Goal: Find contact information: Find contact information

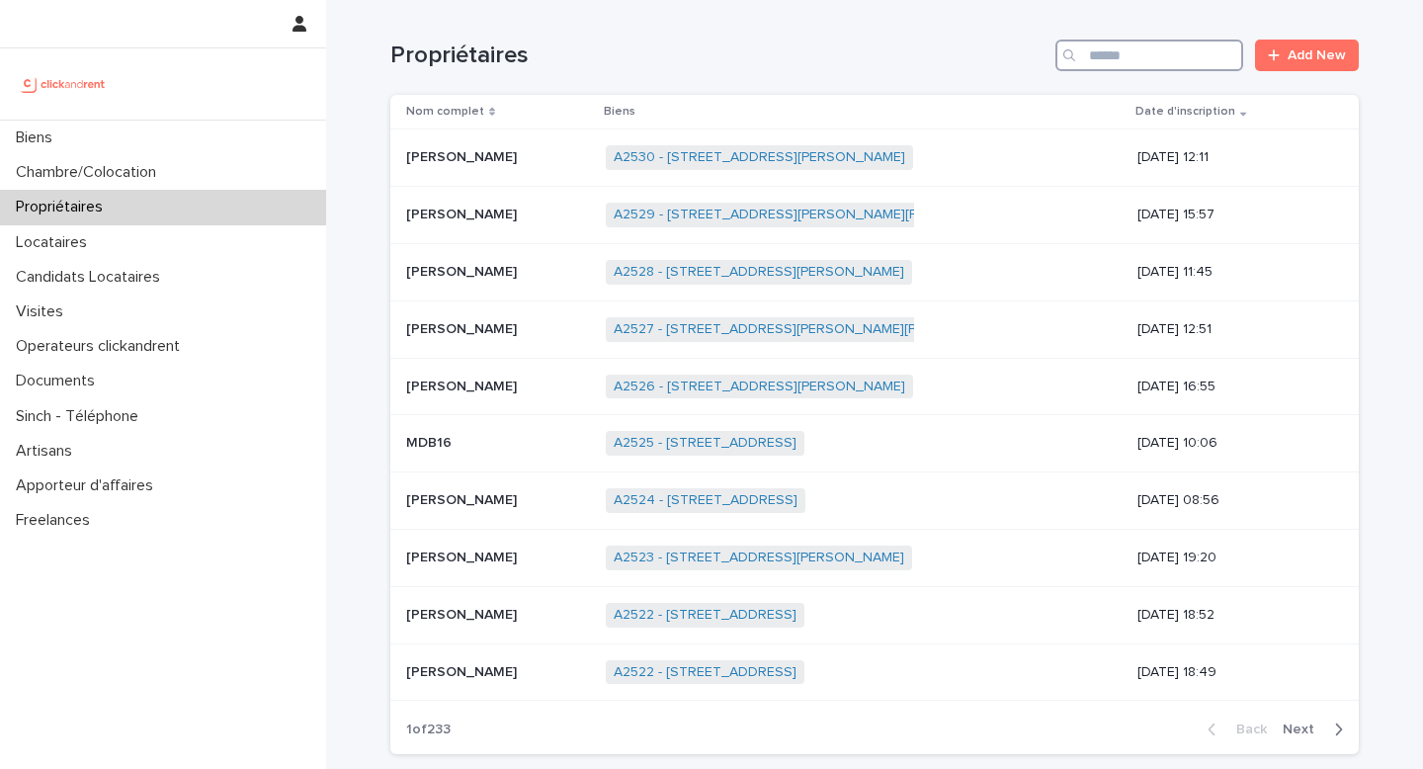
click at [1134, 57] on input "Search" at bounding box center [1149, 56] width 188 height 32
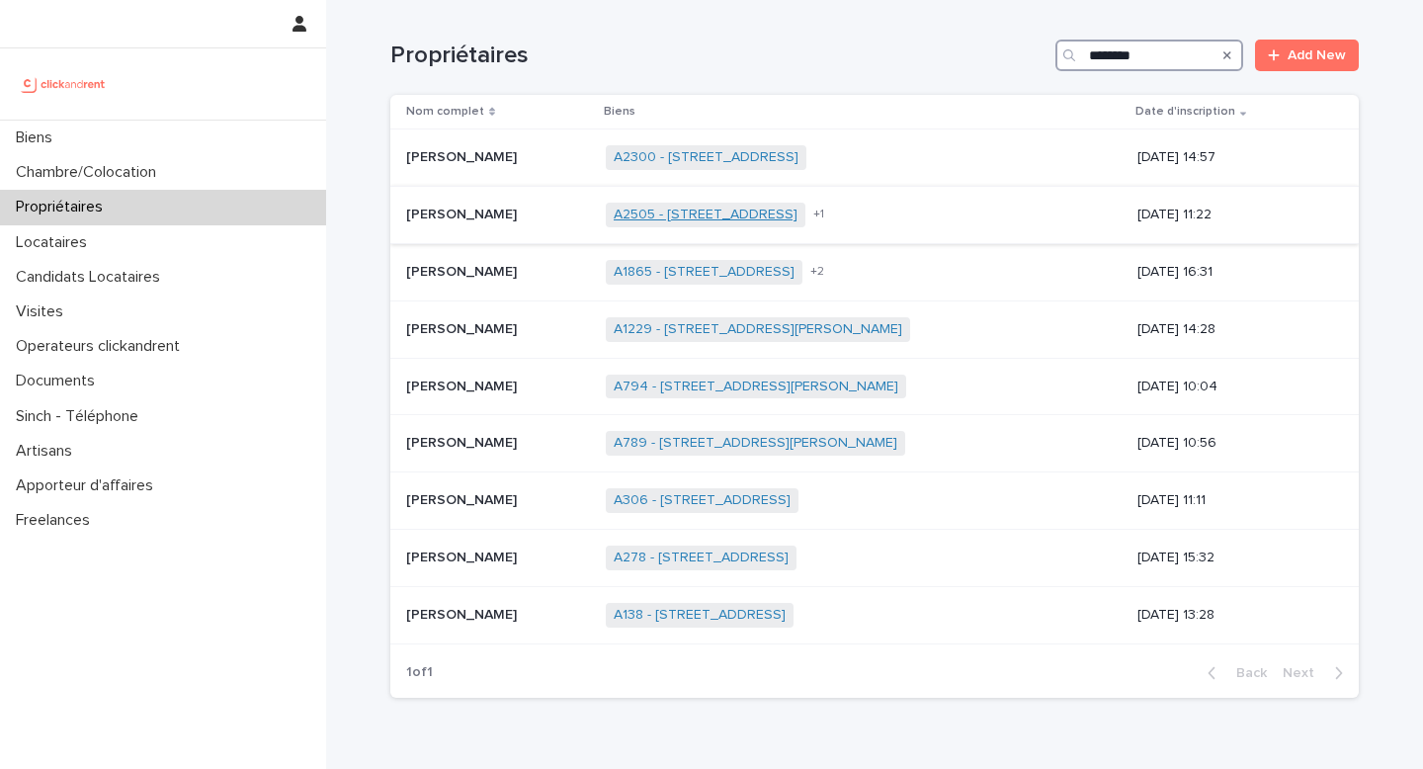
type input "*******"
click at [752, 218] on link "A2505 - [STREET_ADDRESS]" at bounding box center [706, 215] width 184 height 17
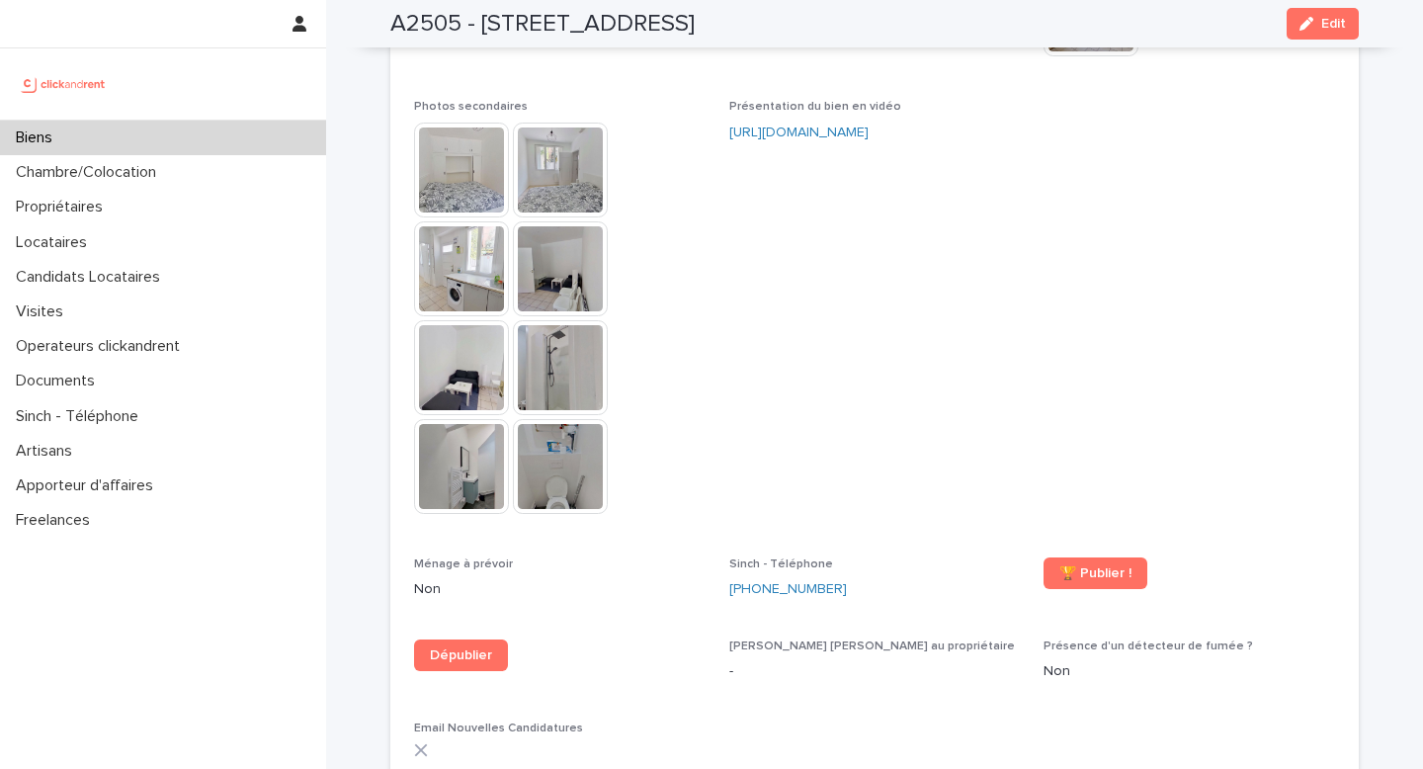
scroll to position [5147, 0]
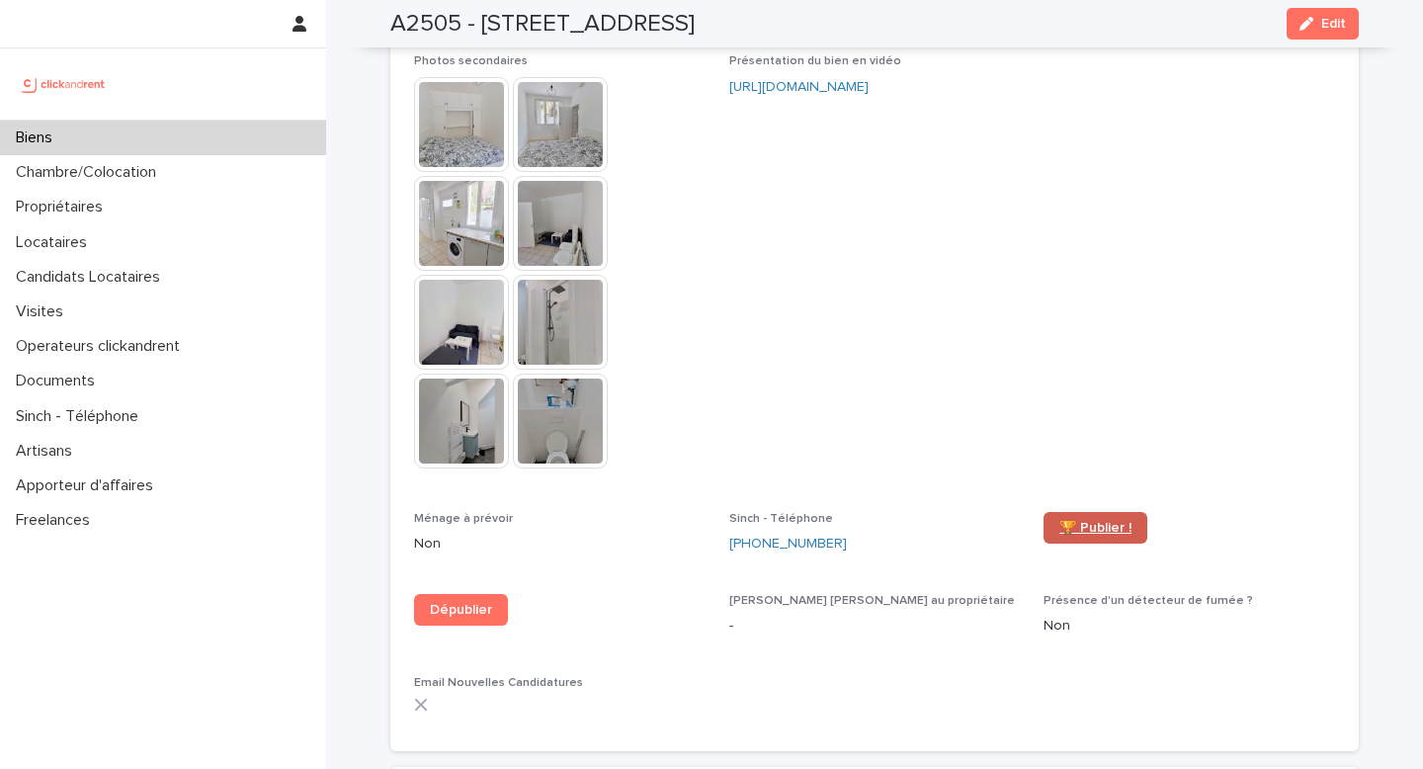
click at [1090, 521] on span "🏆 Publier !" at bounding box center [1095, 528] width 72 height 14
click at [231, 143] on div "Biens" at bounding box center [163, 138] width 326 height 35
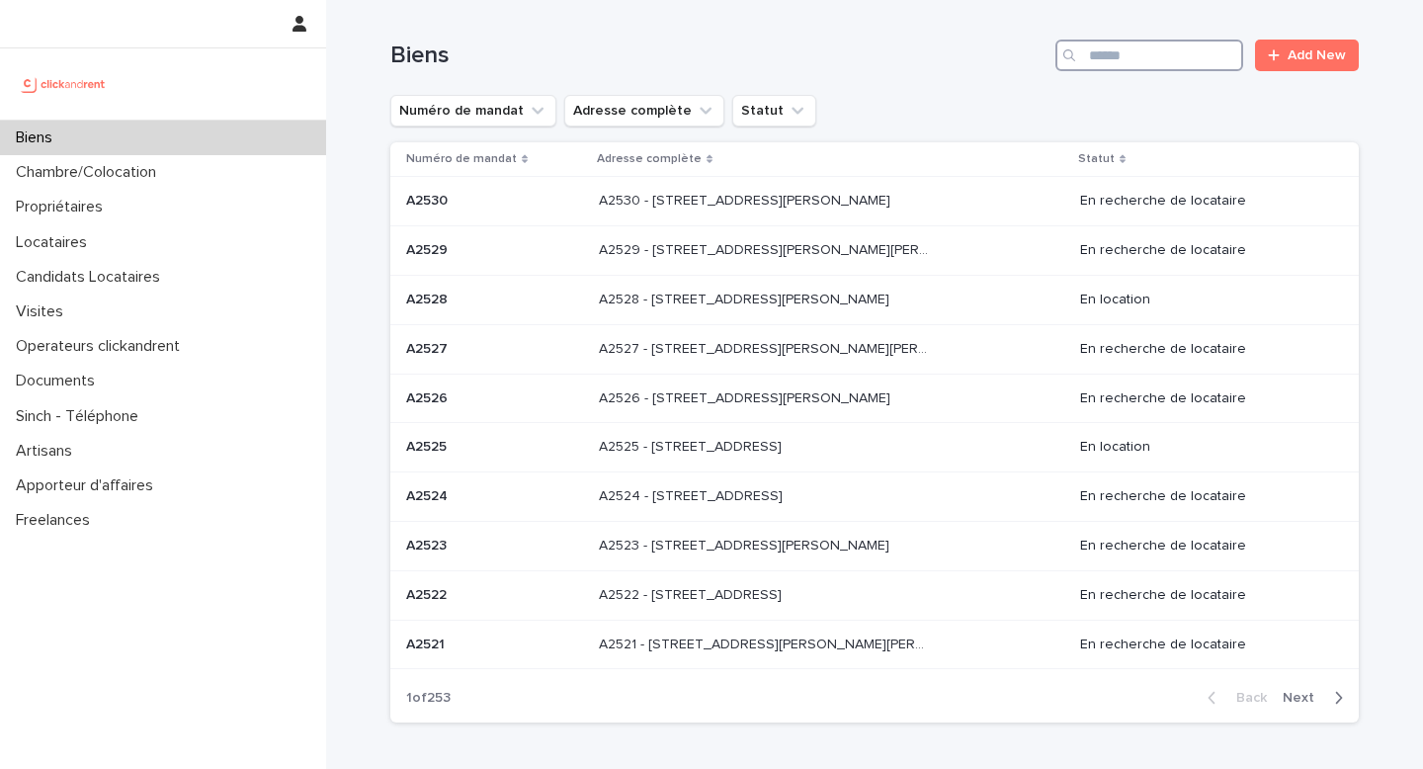
click at [1157, 58] on input "Search" at bounding box center [1149, 56] width 188 height 32
type input "*****"
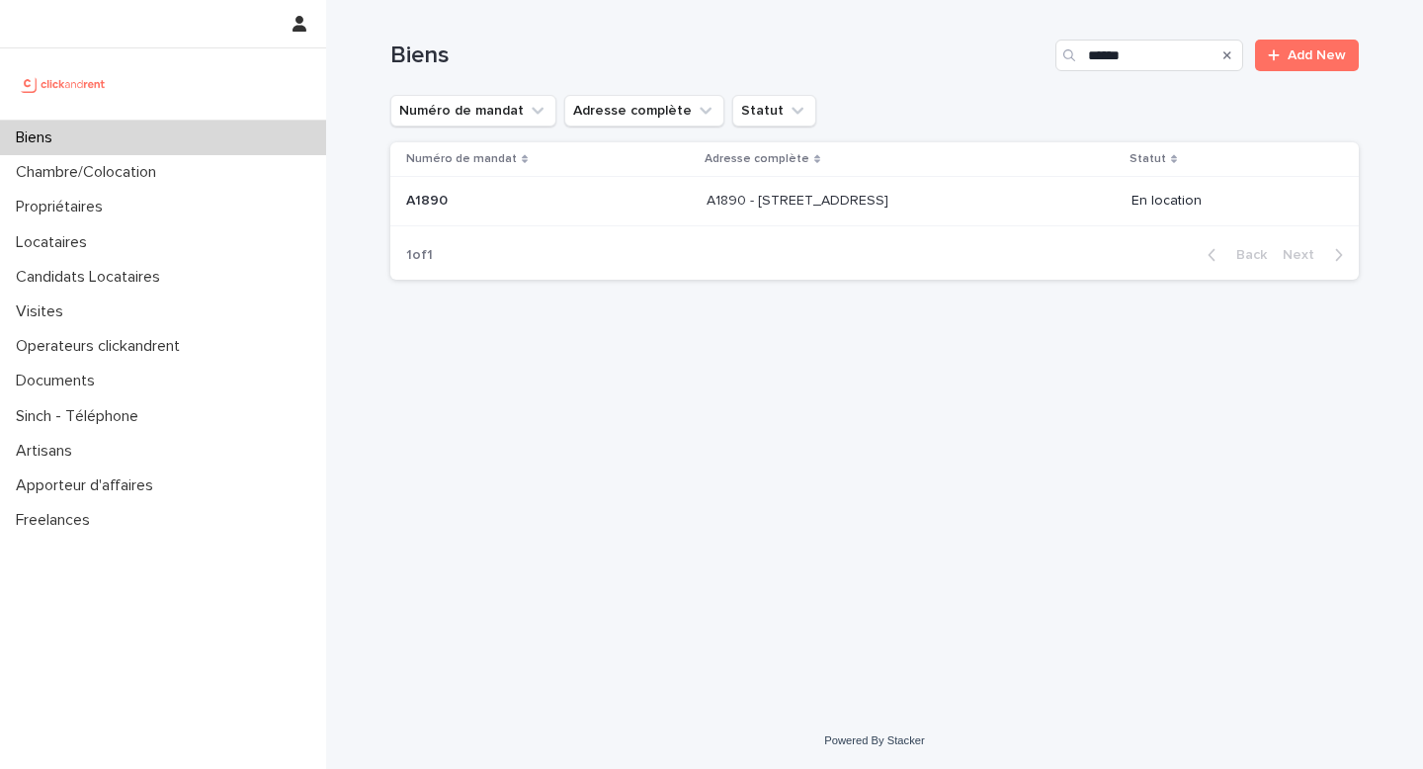
click at [870, 207] on p "A1890 - [STREET_ADDRESS]" at bounding box center [799, 199] width 186 height 21
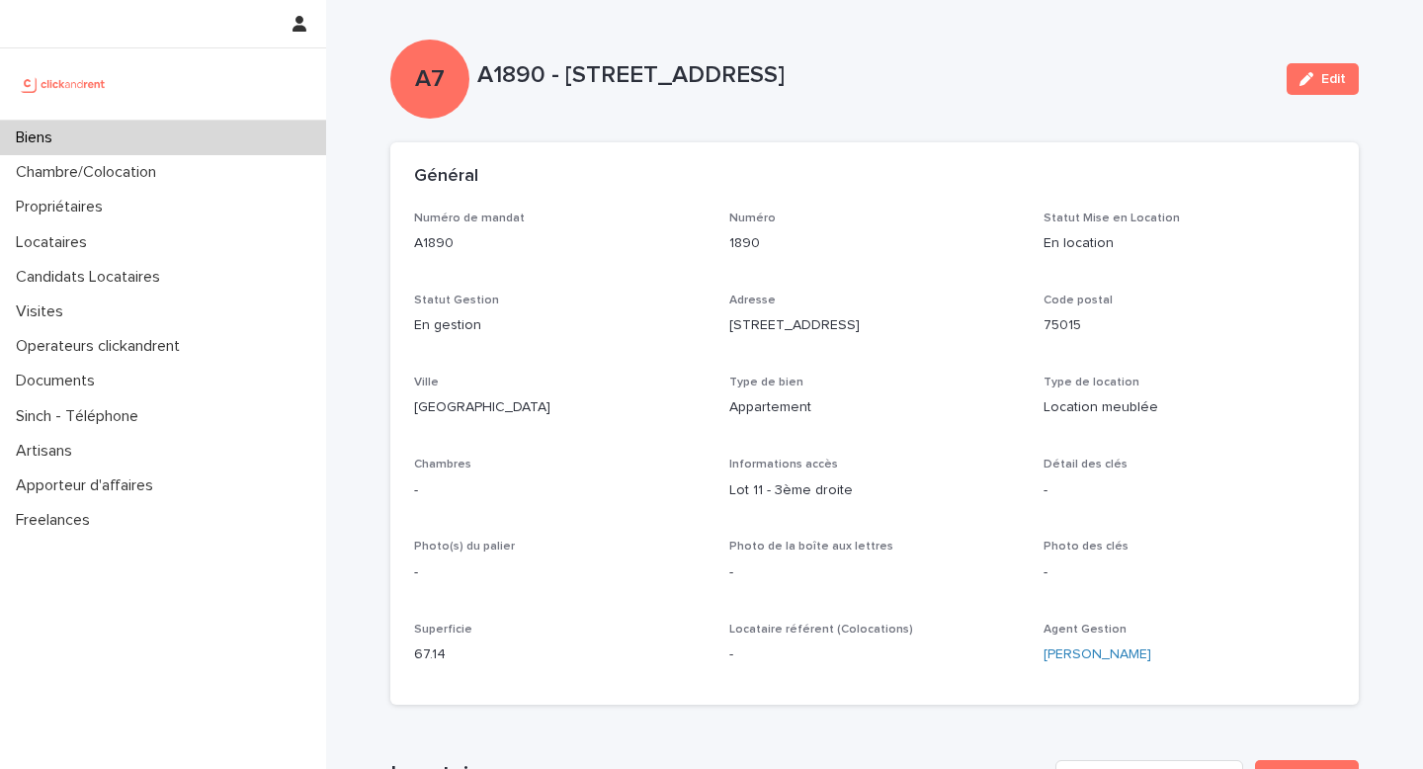
scroll to position [498, 0]
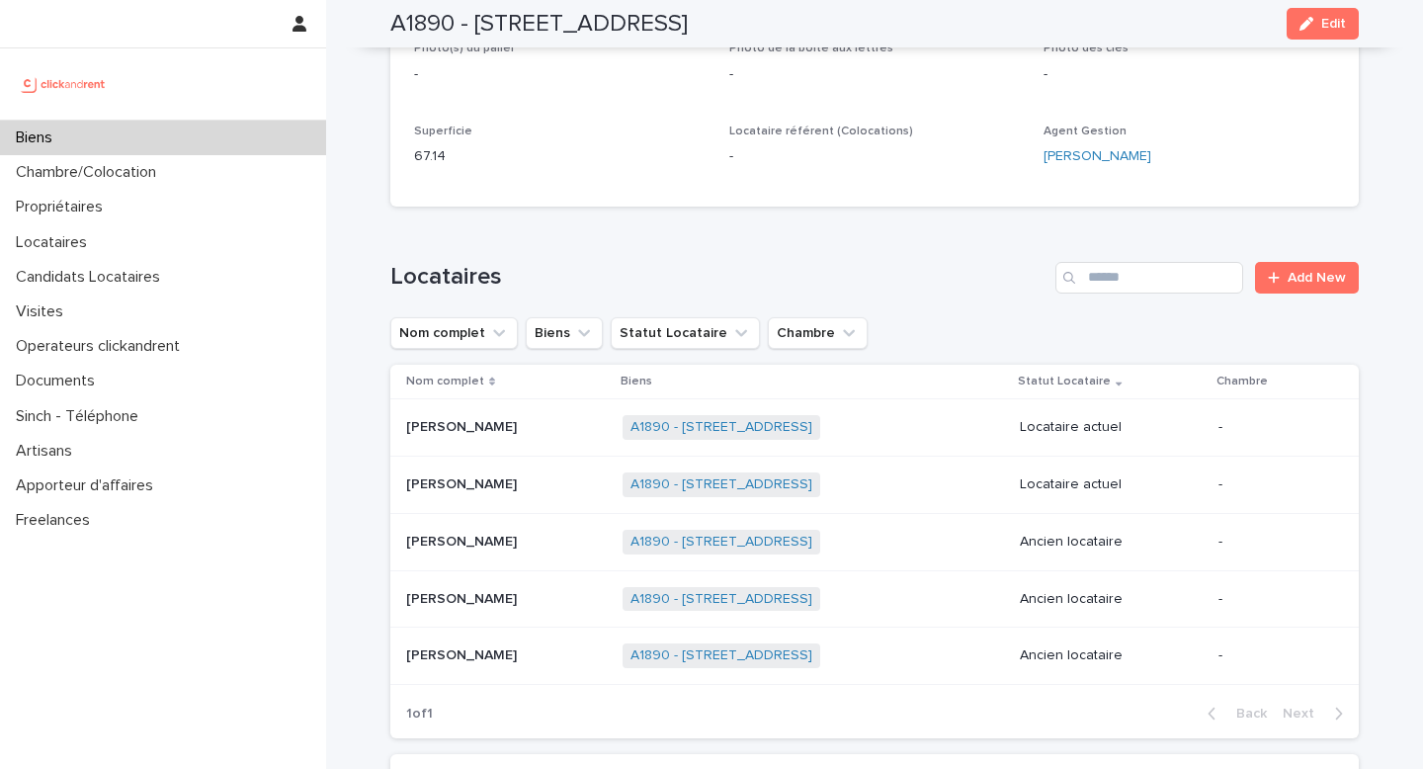
click at [471, 422] on p "[PERSON_NAME]" at bounding box center [463, 425] width 115 height 21
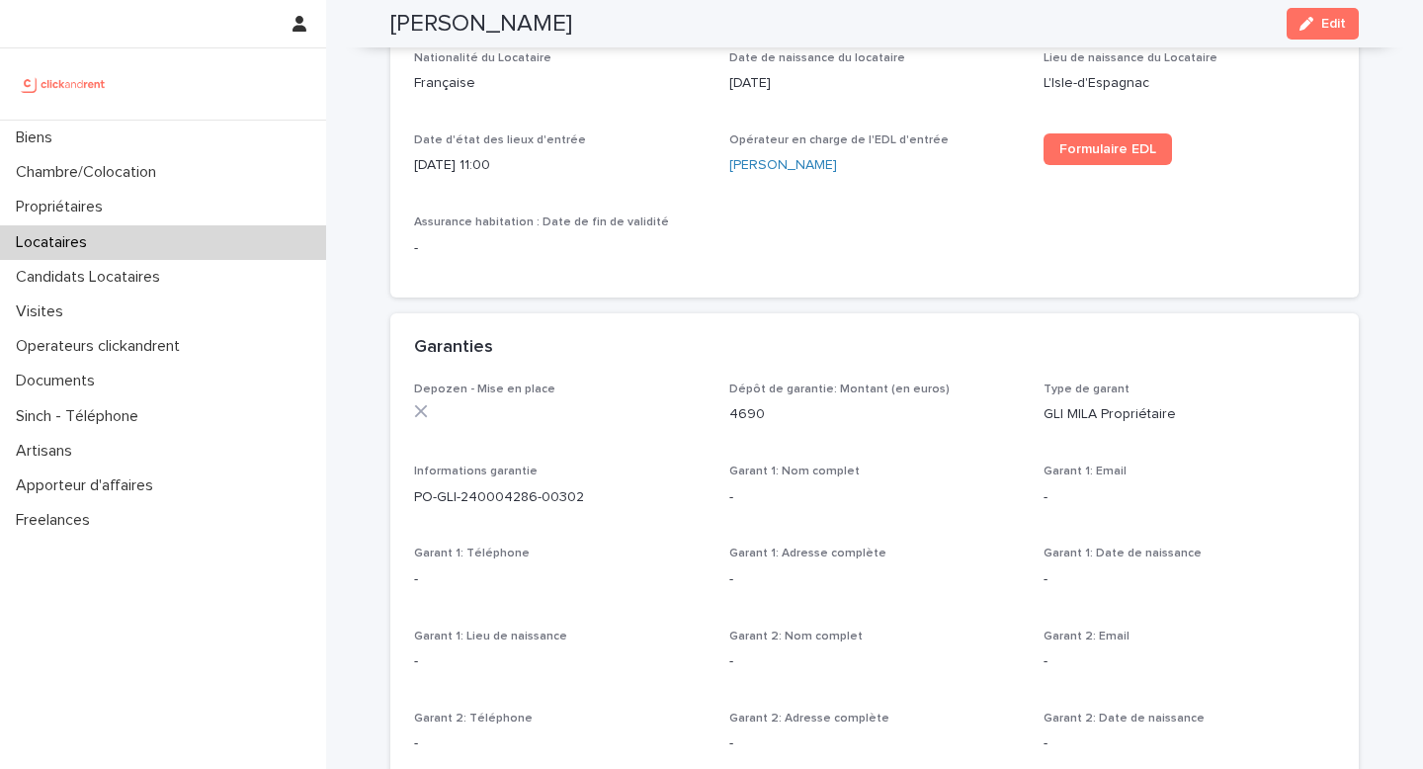
scroll to position [910, 0]
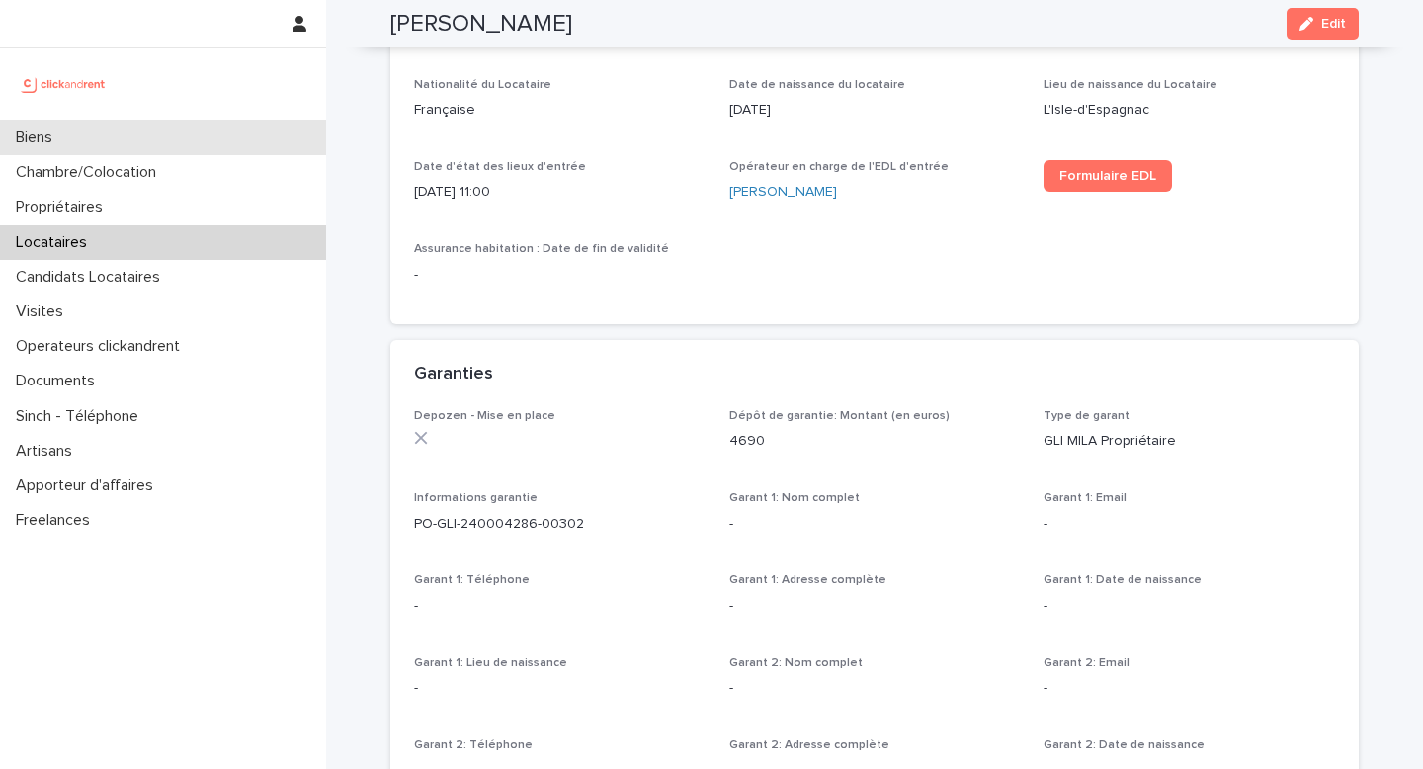
click at [192, 133] on div "Biens" at bounding box center [163, 138] width 326 height 35
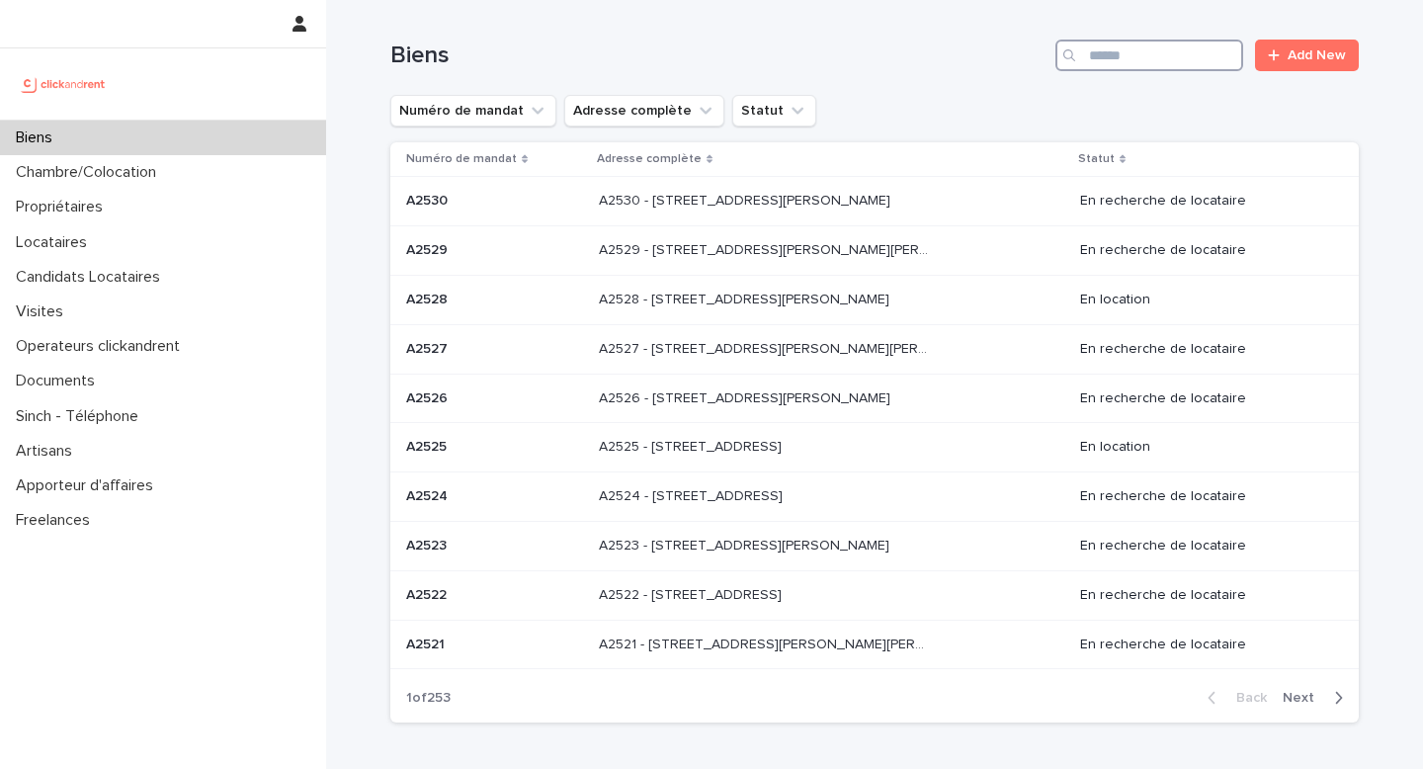
click at [1201, 54] on input "Search" at bounding box center [1149, 56] width 188 height 32
type input "*****"
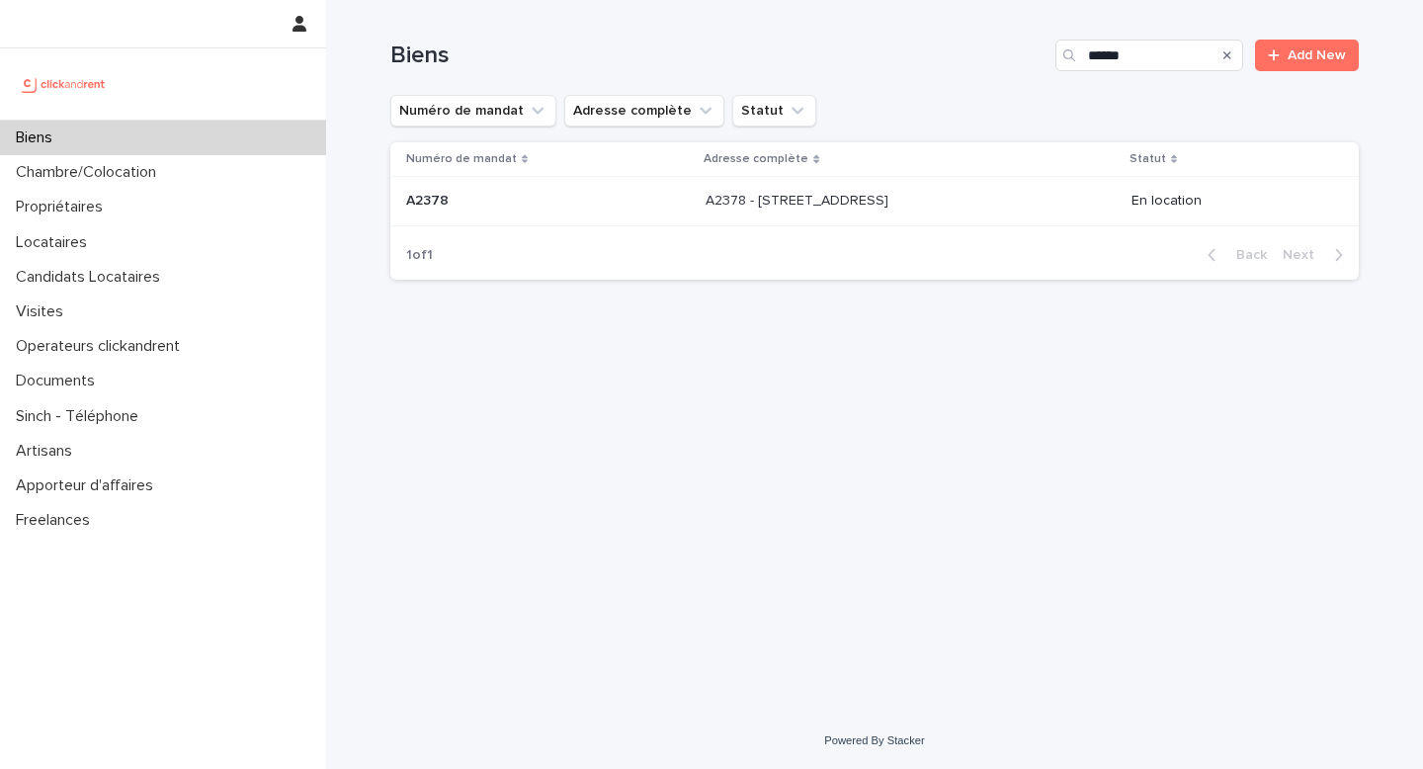
click at [895, 212] on div "A2378 - [STREET_ADDRESS][GEOGRAPHIC_DATA] A2378 - [STREET_ADDRESS]" at bounding box center [910, 201] width 410 height 33
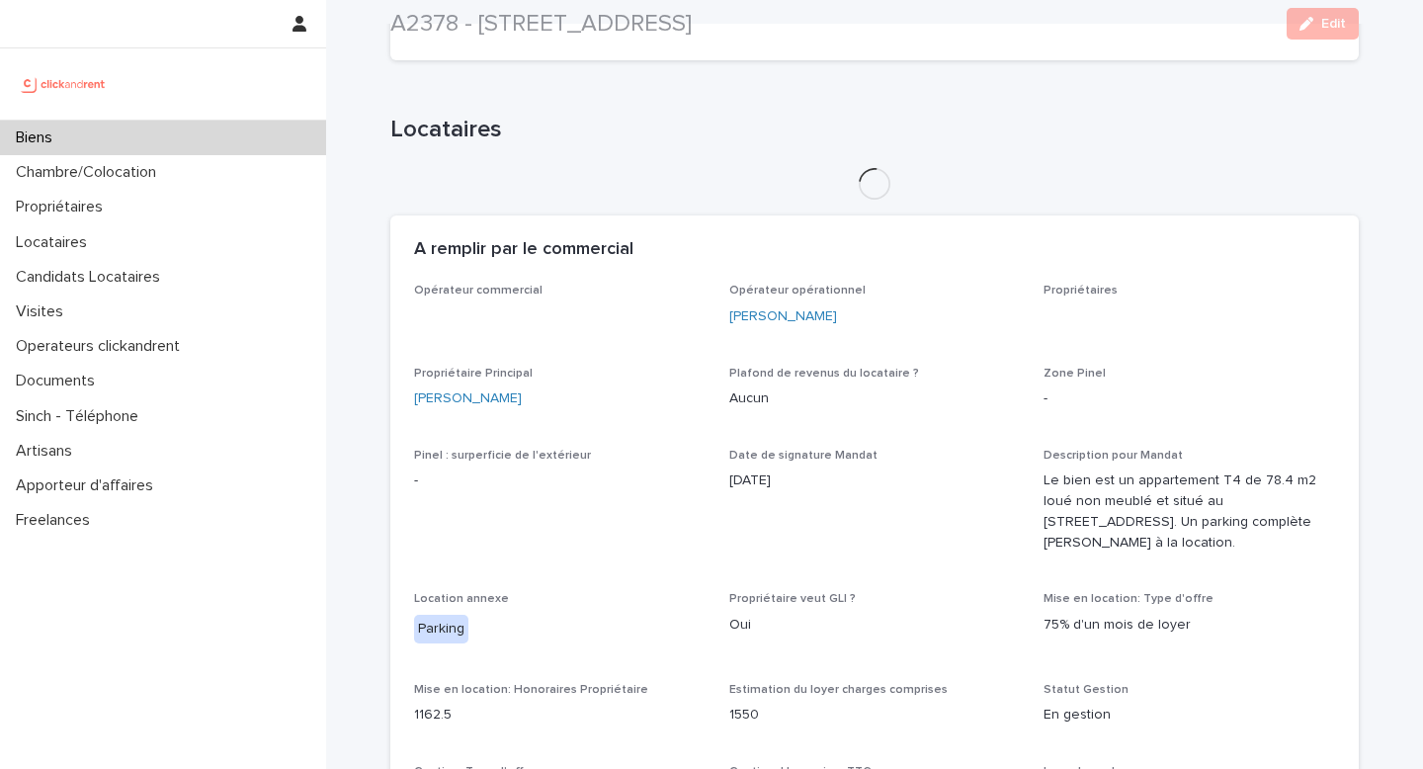
scroll to position [968, 0]
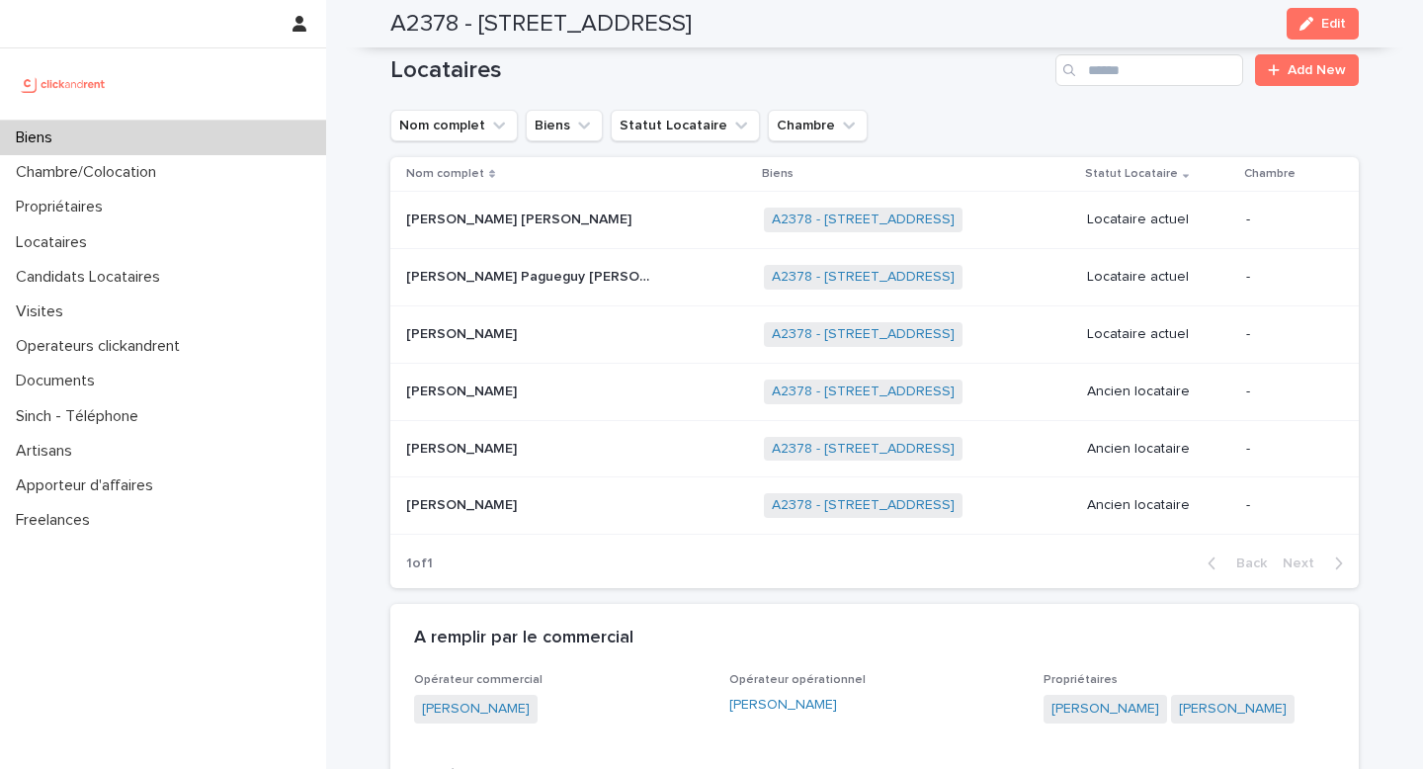
click at [486, 236] on div "[PERSON_NAME] [PERSON_NAME] [PERSON_NAME] [PERSON_NAME]" at bounding box center [577, 220] width 342 height 33
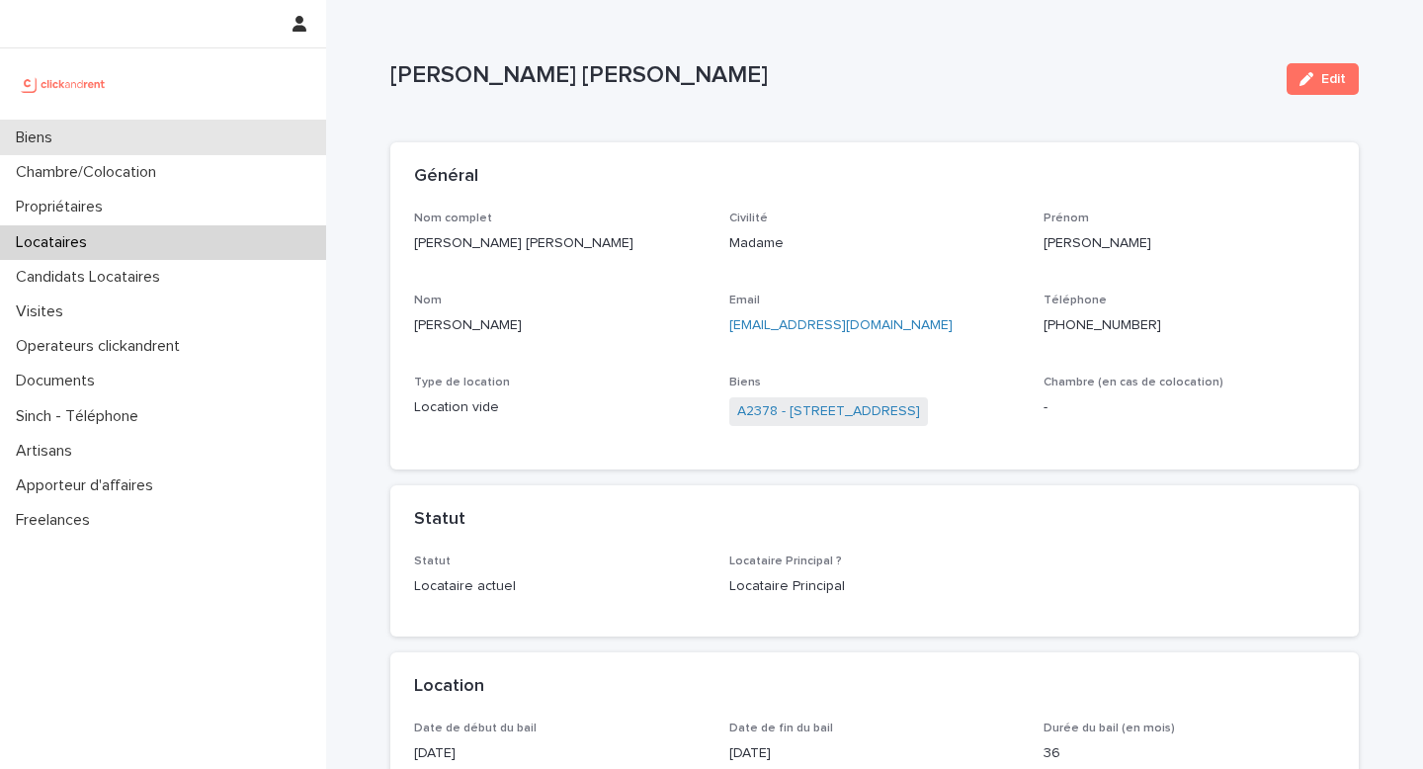
click at [234, 128] on div "Biens" at bounding box center [163, 138] width 326 height 35
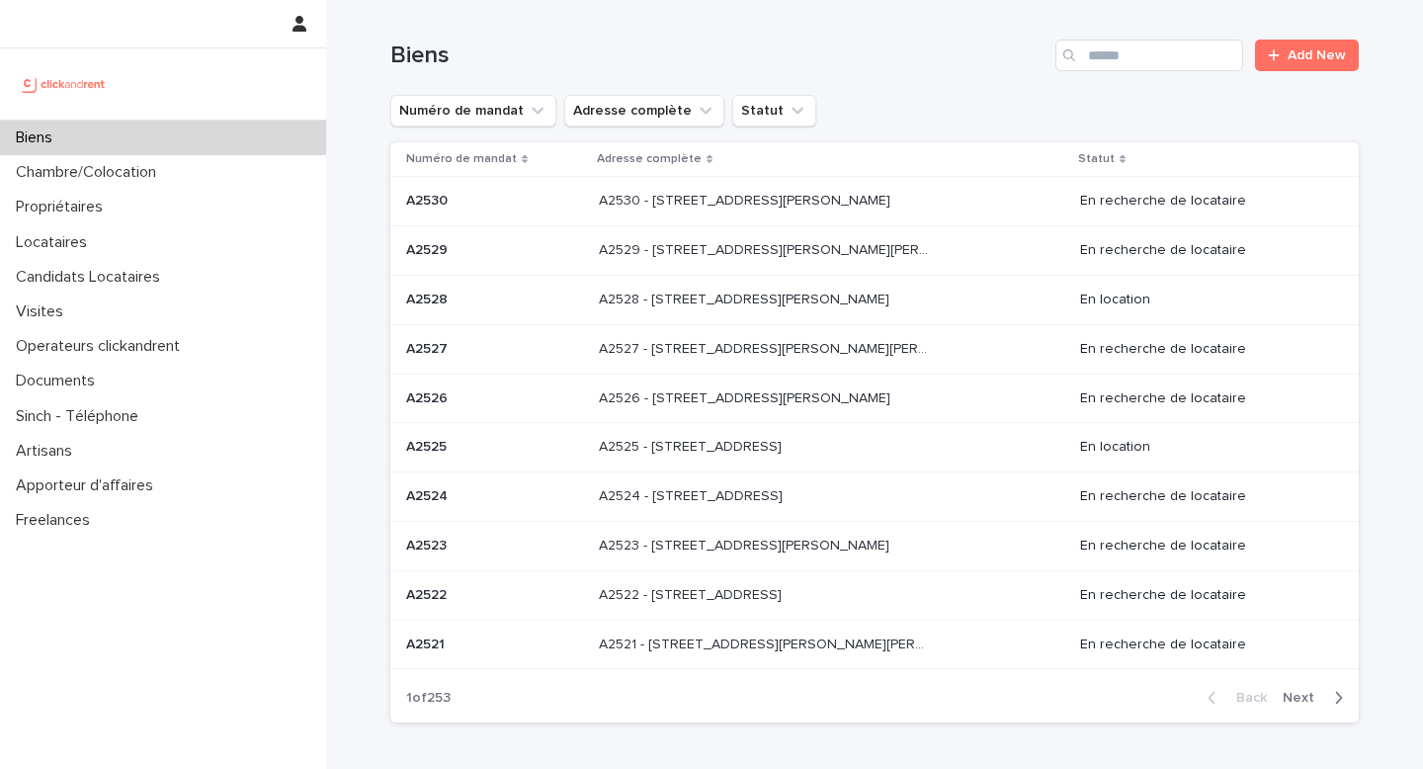
click at [1171, 59] on input "Search" at bounding box center [1149, 56] width 188 height 32
type input "****"
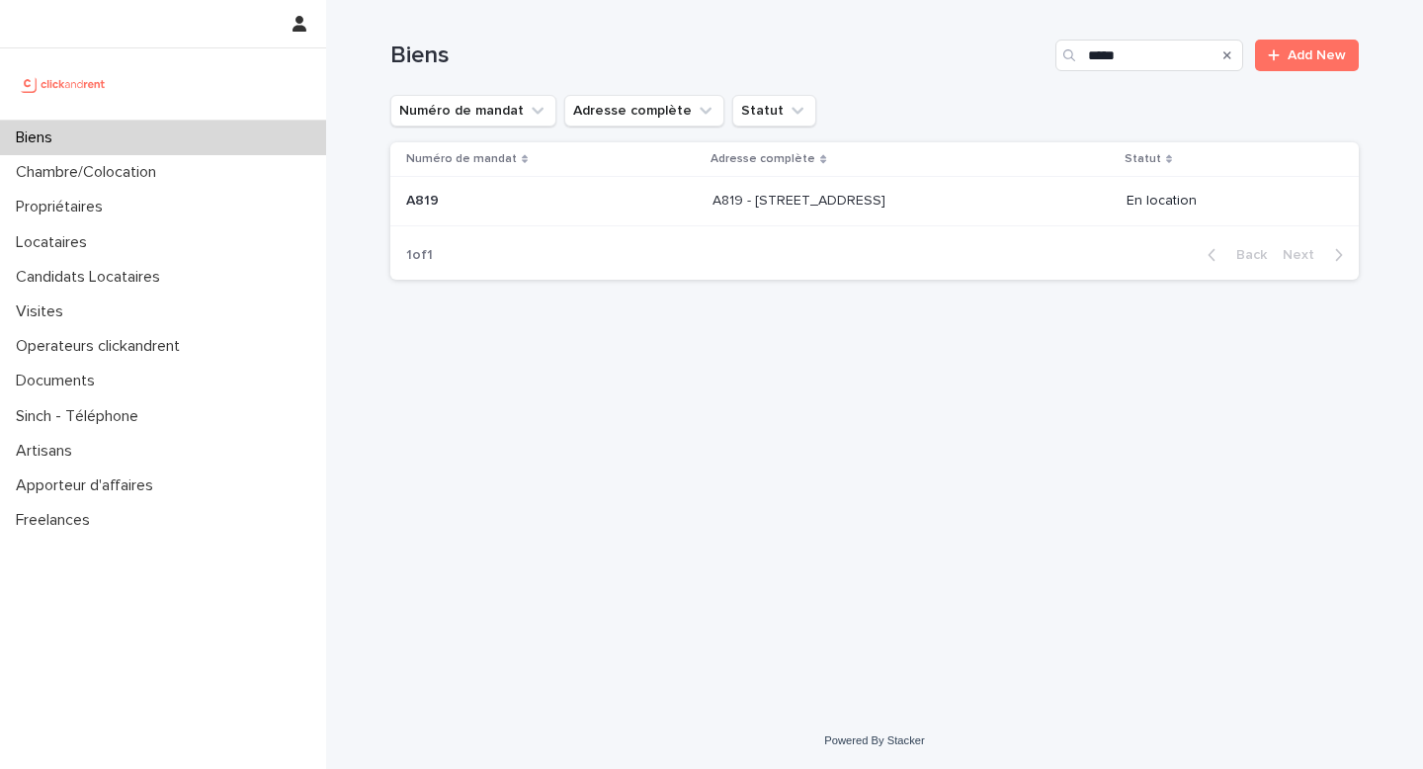
drag, startPoint x: 818, startPoint y: 171, endPoint x: 814, endPoint y: 181, distance: 10.6
click at [814, 181] on td "A819 - [STREET_ADDRESS] - [STREET_ADDRESS]" at bounding box center [912, 201] width 414 height 49
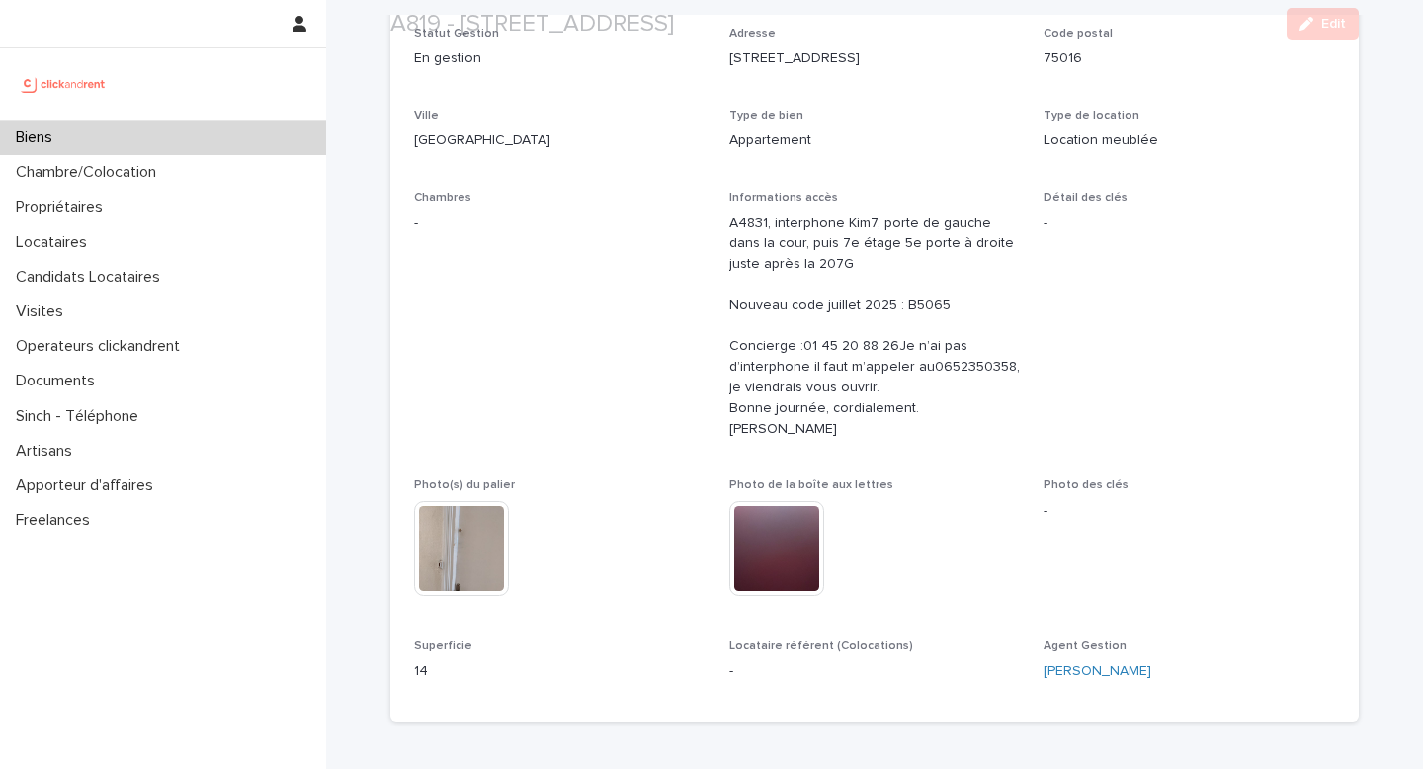
scroll to position [776, 0]
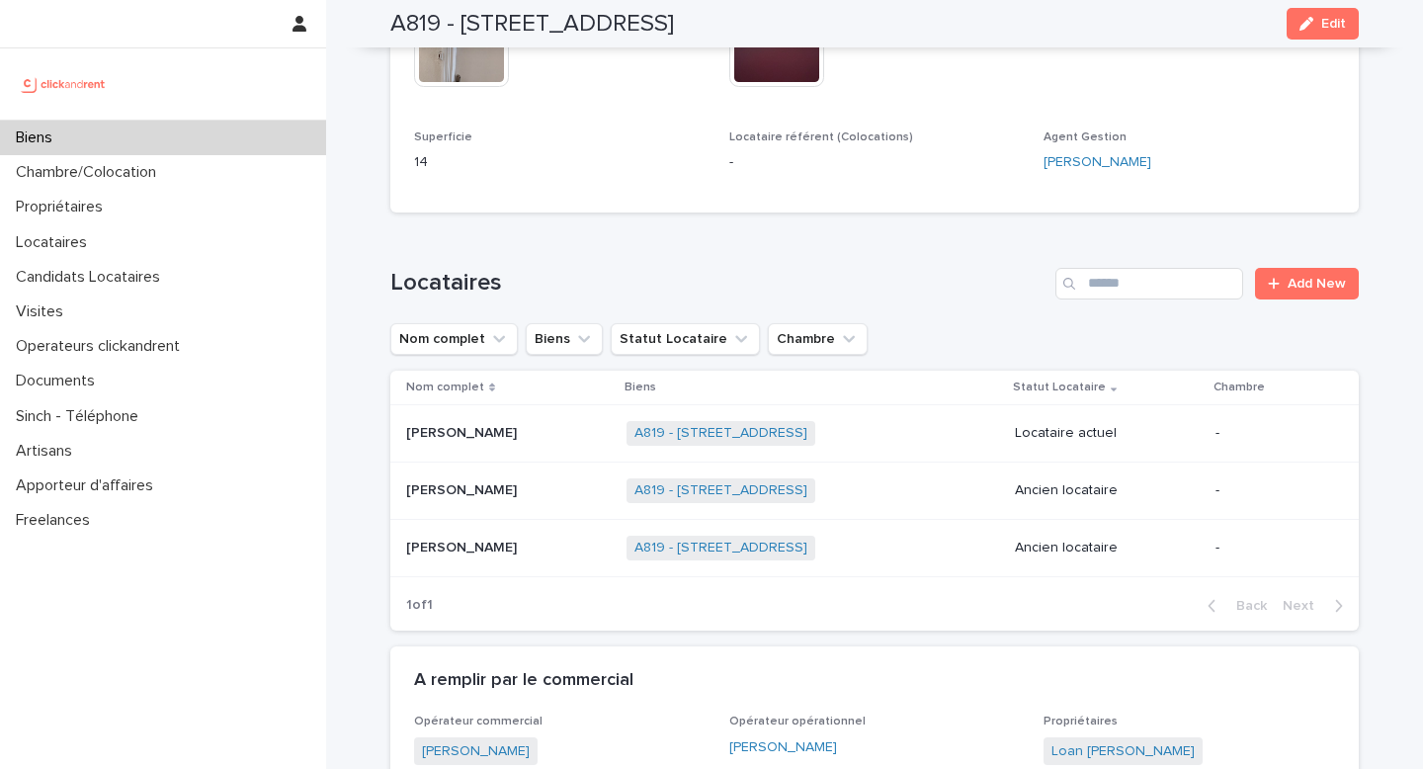
click at [456, 442] on p "[PERSON_NAME]" at bounding box center [463, 431] width 115 height 21
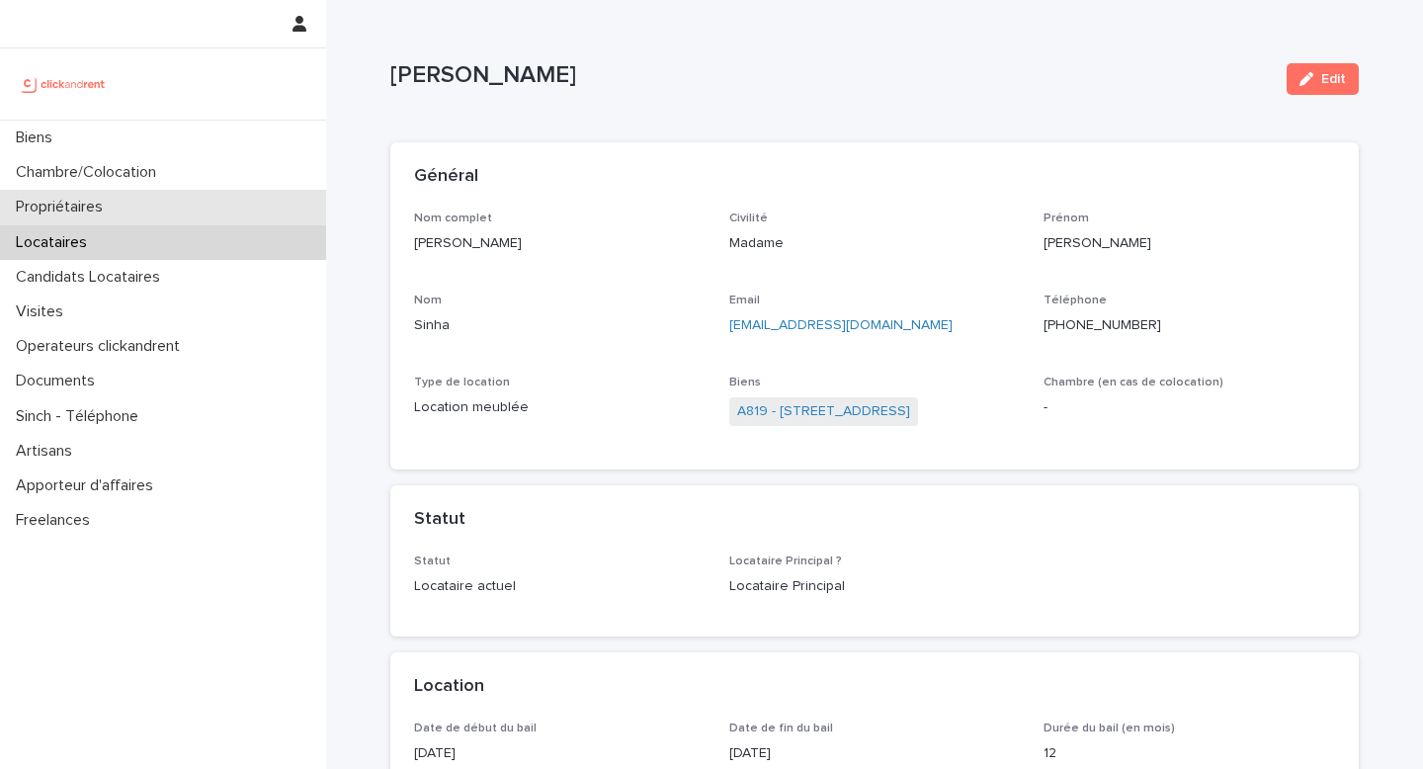
click at [213, 202] on div "Propriétaires" at bounding box center [163, 207] width 326 height 35
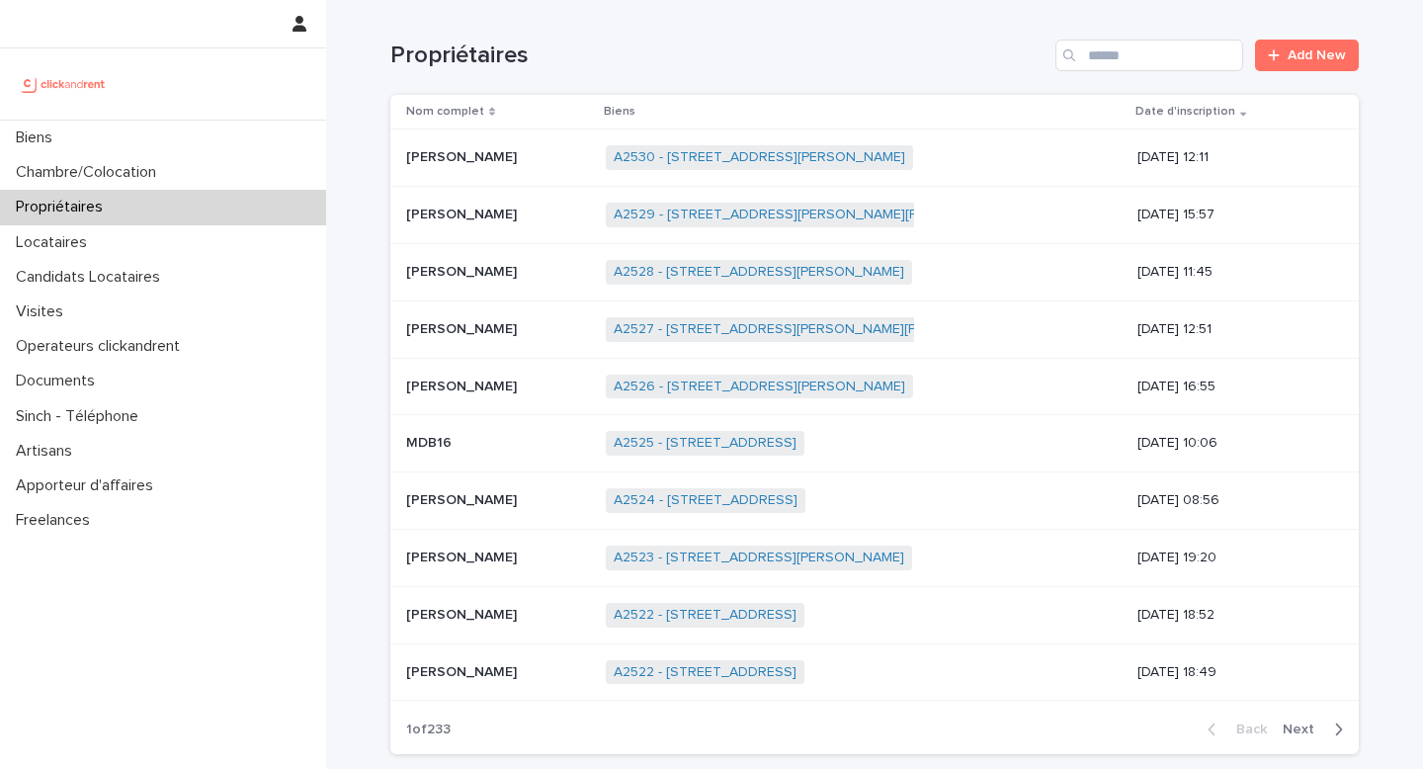
click at [1191, 72] on div "Propriétaires Add New" at bounding box center [874, 47] width 968 height 95
click at [1188, 61] on input "Search" at bounding box center [1149, 56] width 188 height 32
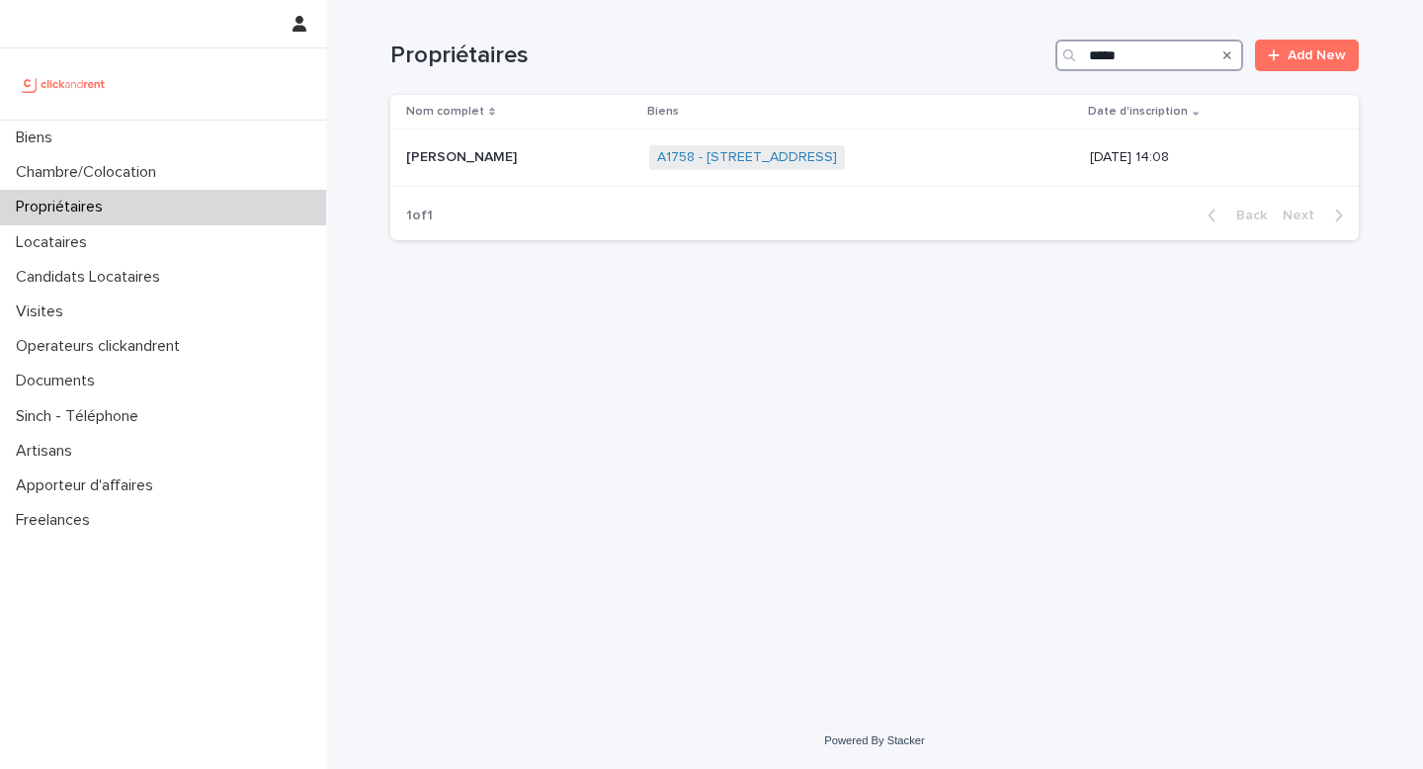
type input "*****"
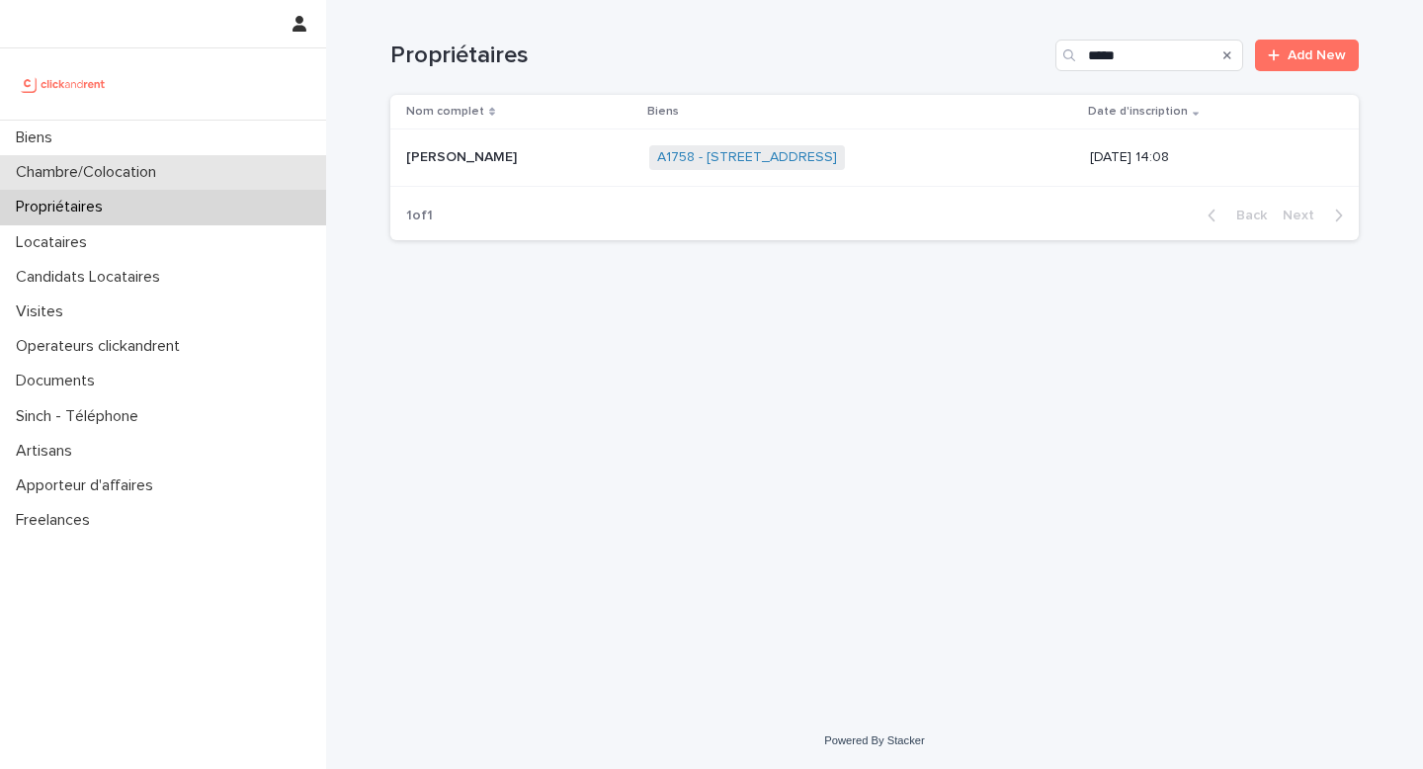
click at [182, 164] on div "Chambre/Colocation" at bounding box center [163, 172] width 326 height 35
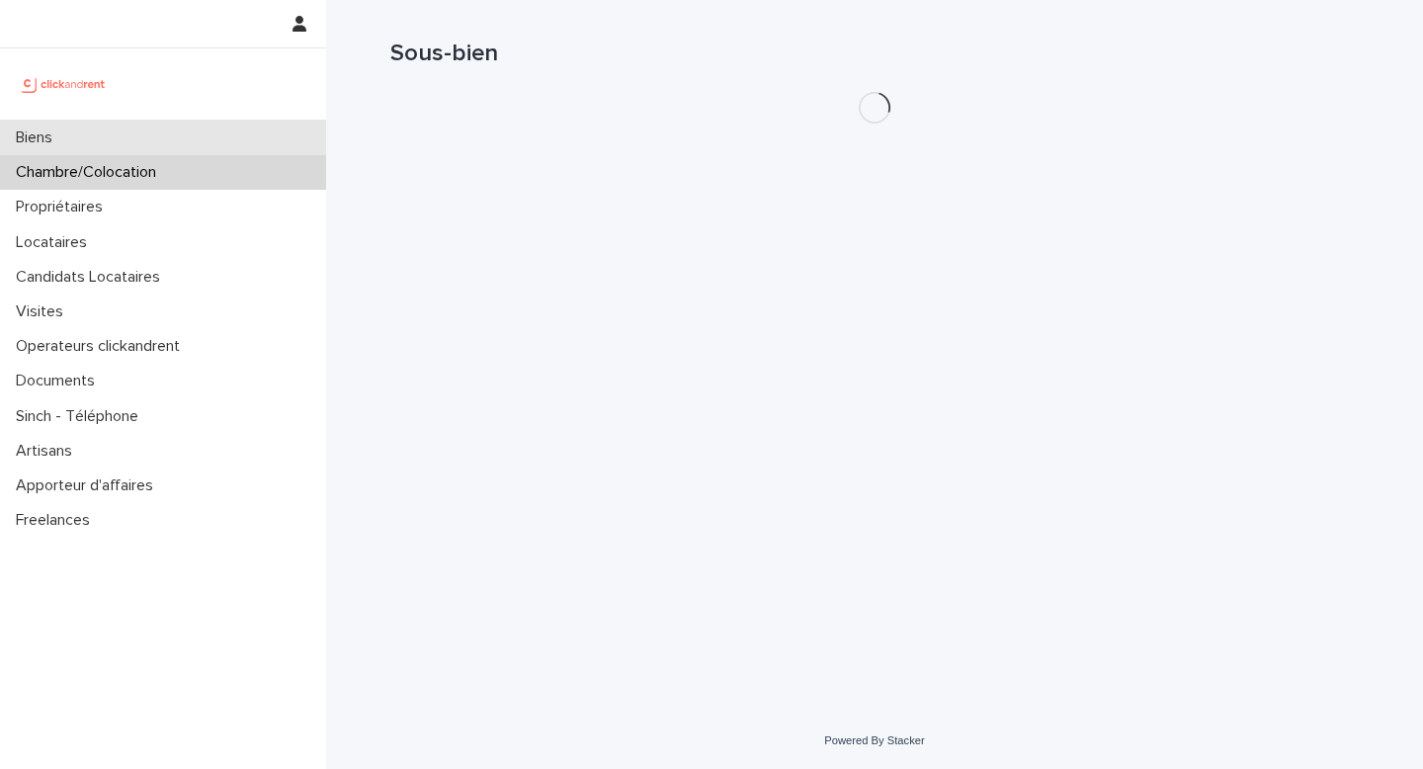
click at [197, 128] on div "Biens" at bounding box center [163, 138] width 326 height 35
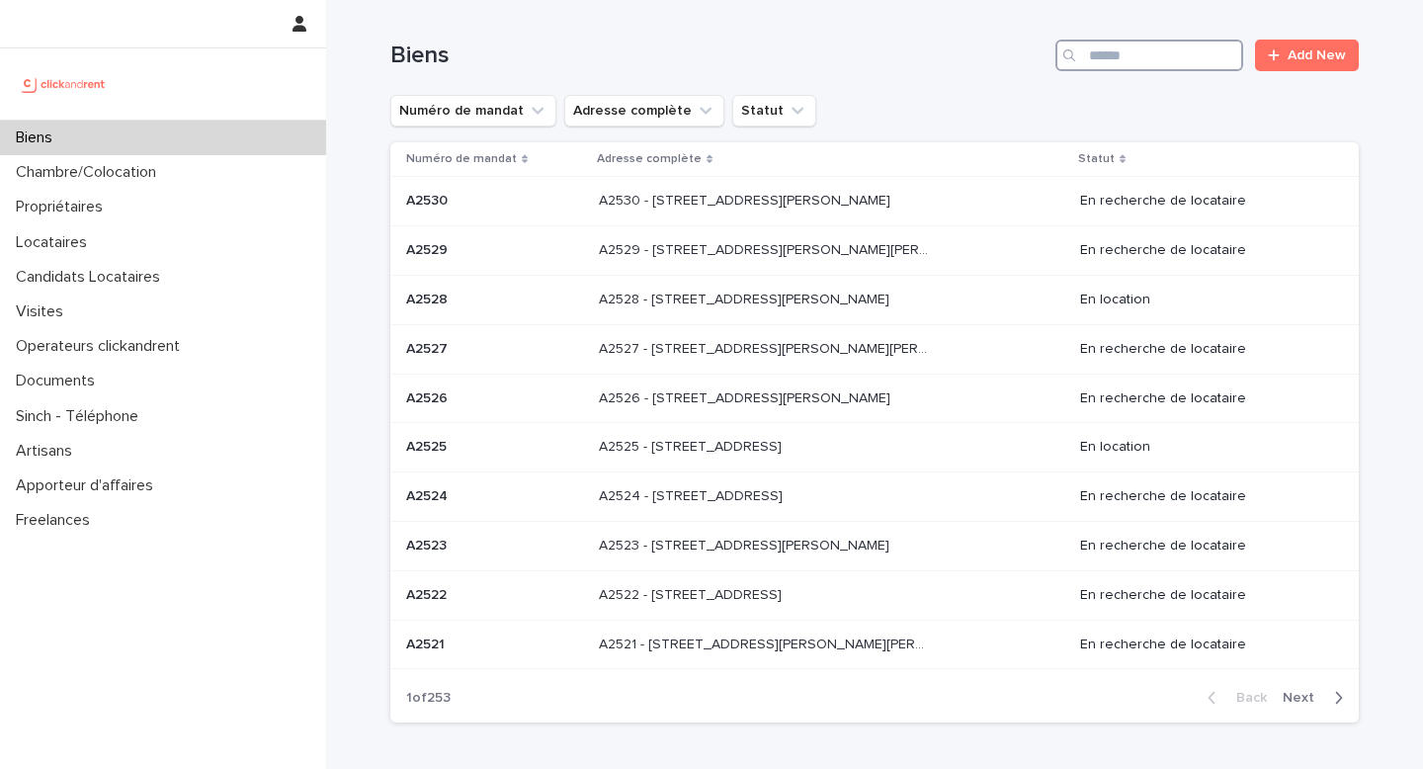
click at [1194, 69] on input "Search" at bounding box center [1149, 56] width 188 height 32
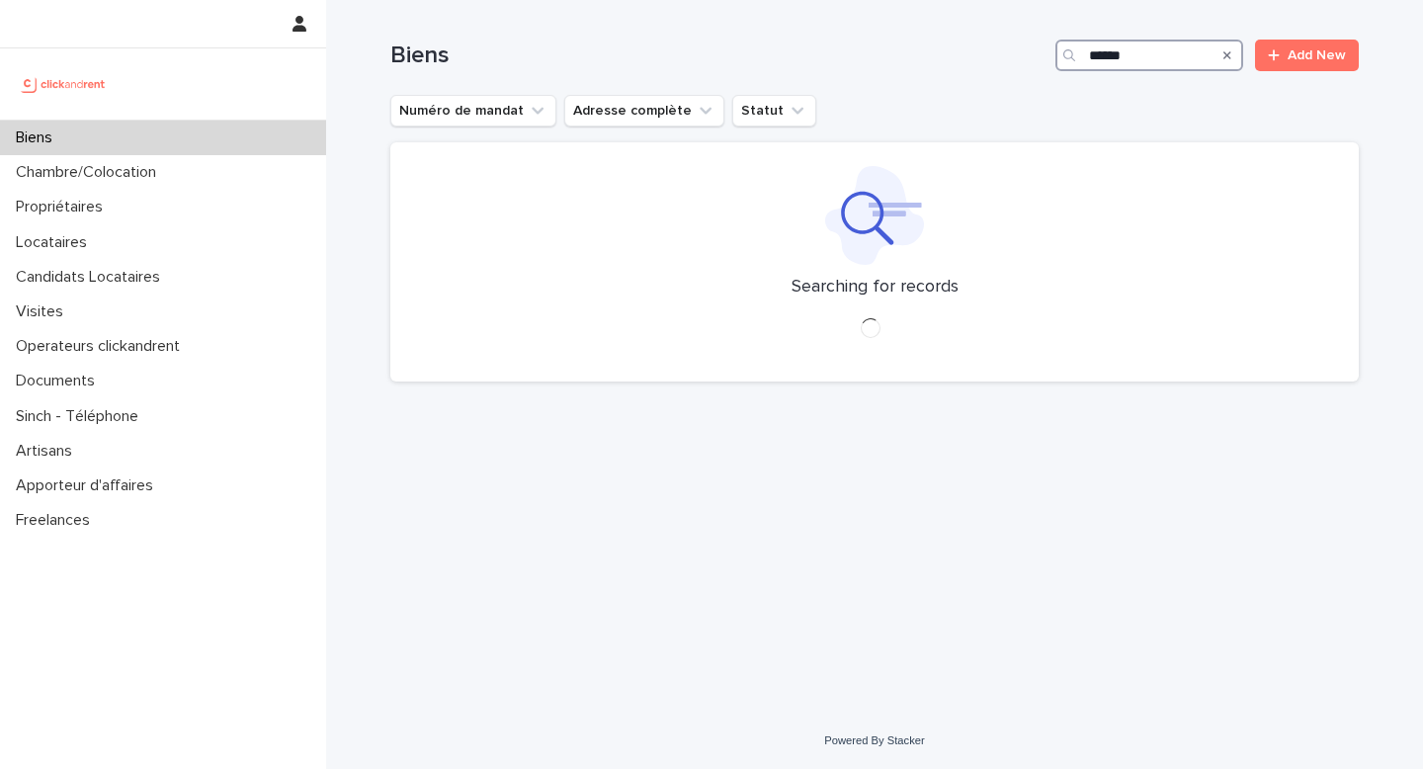
type input "*****"
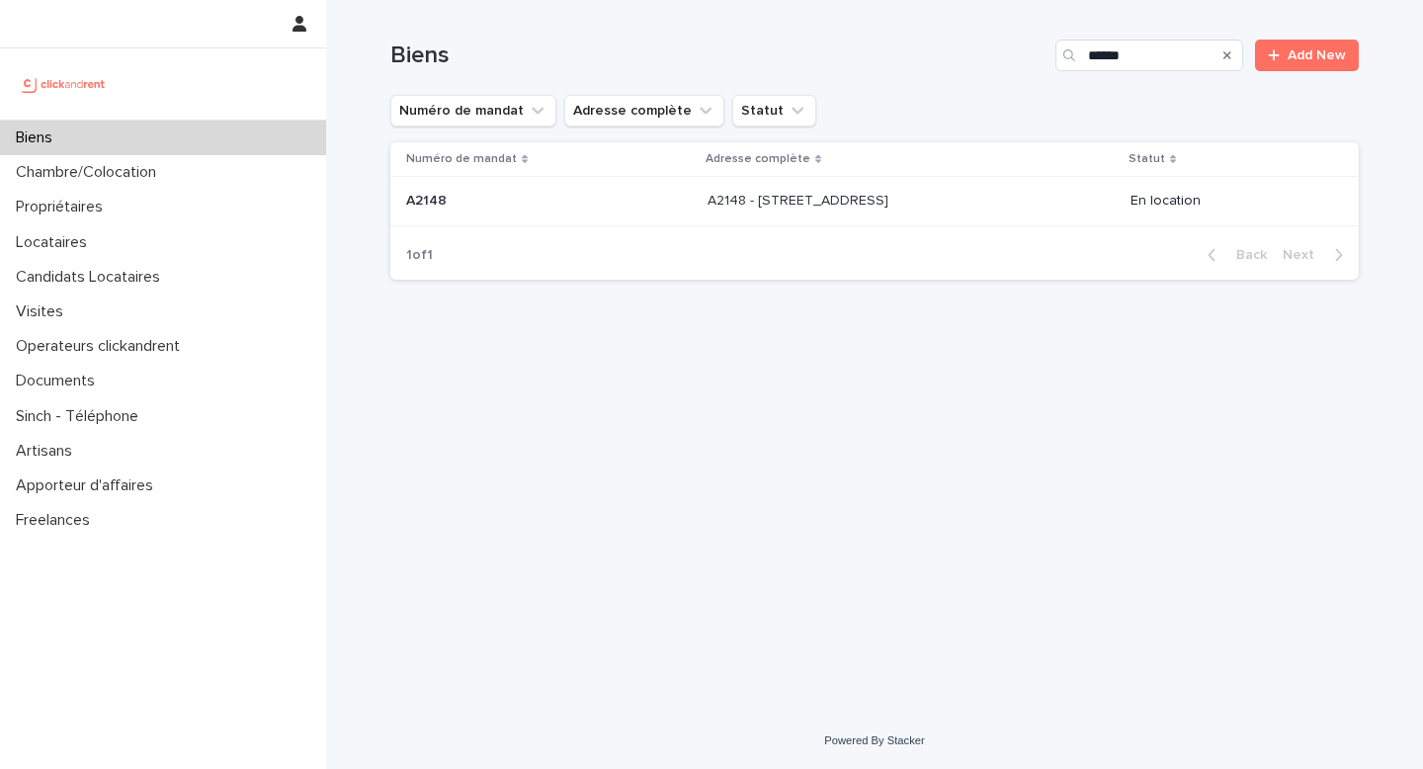
click at [880, 218] on td "A2148 - [STREET_ADDRESS] - [STREET_ADDRESS]" at bounding box center [911, 201] width 423 height 49
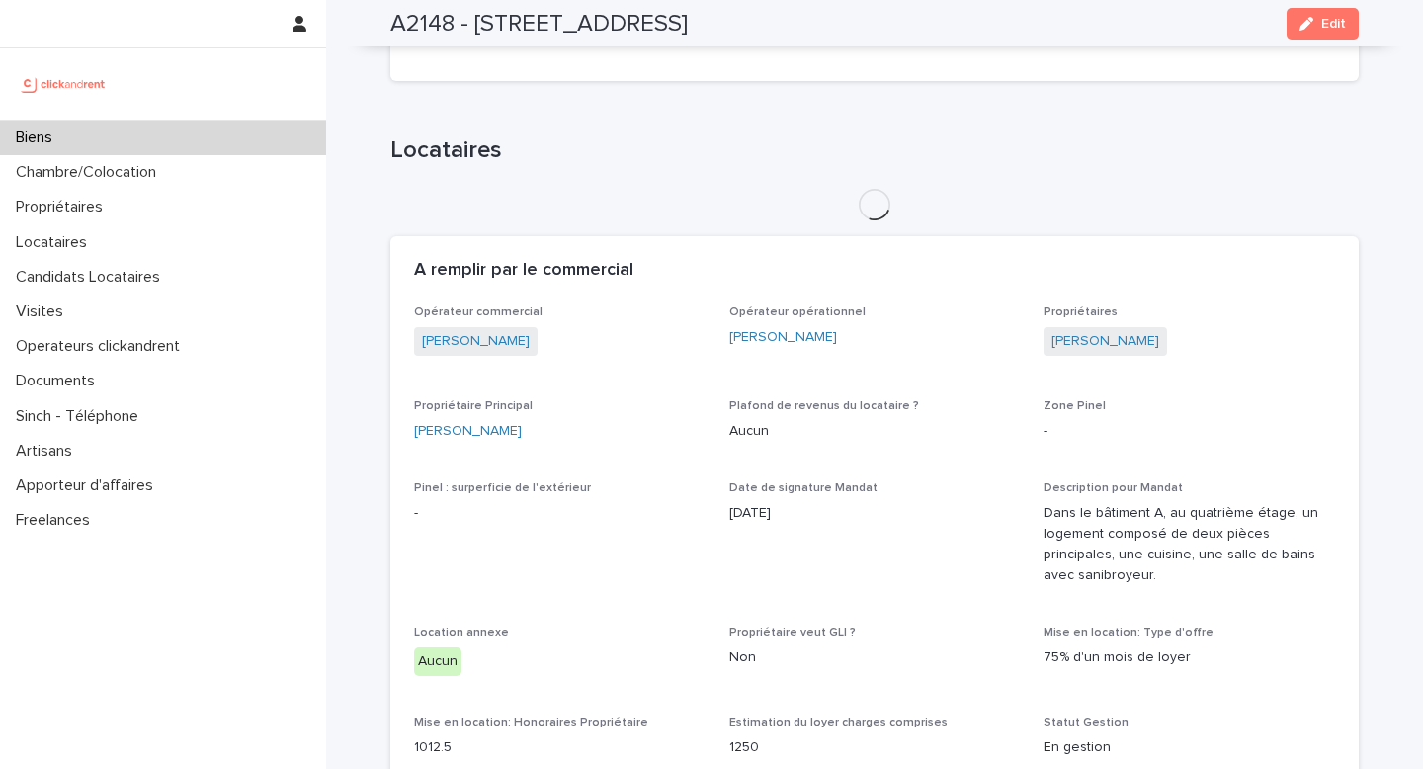
scroll to position [783, 0]
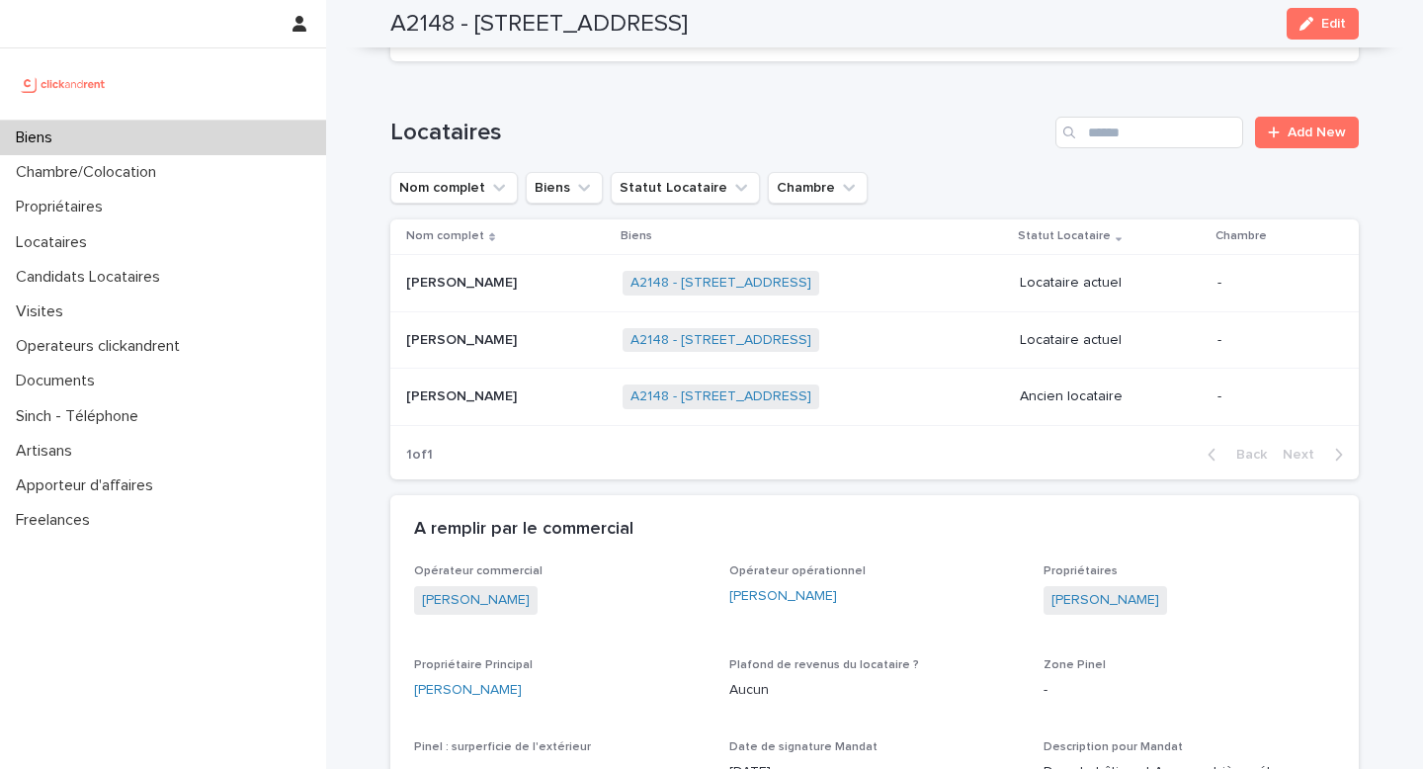
click at [506, 356] on div "[PERSON_NAME] Collineau [PERSON_NAME] Collineau" at bounding box center [506, 340] width 201 height 33
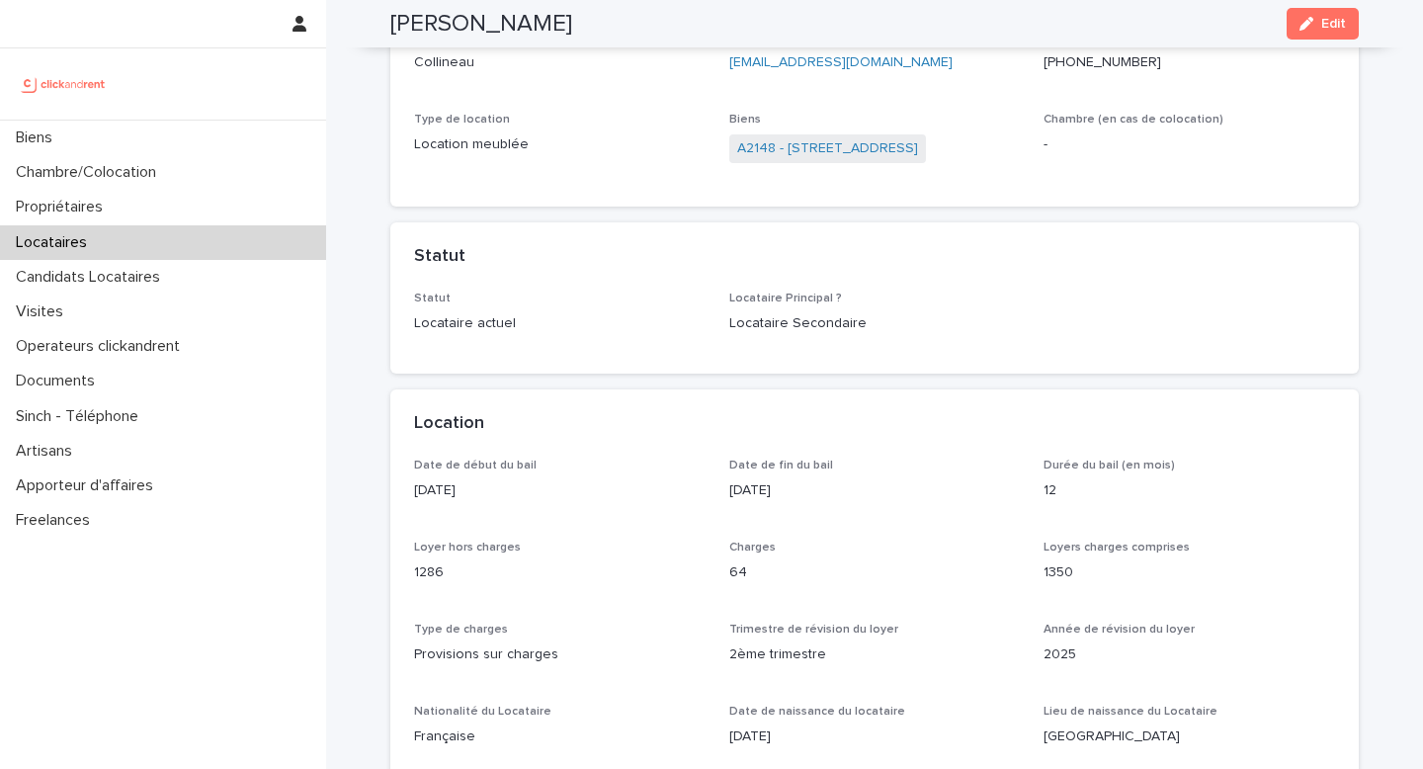
scroll to position [187, 0]
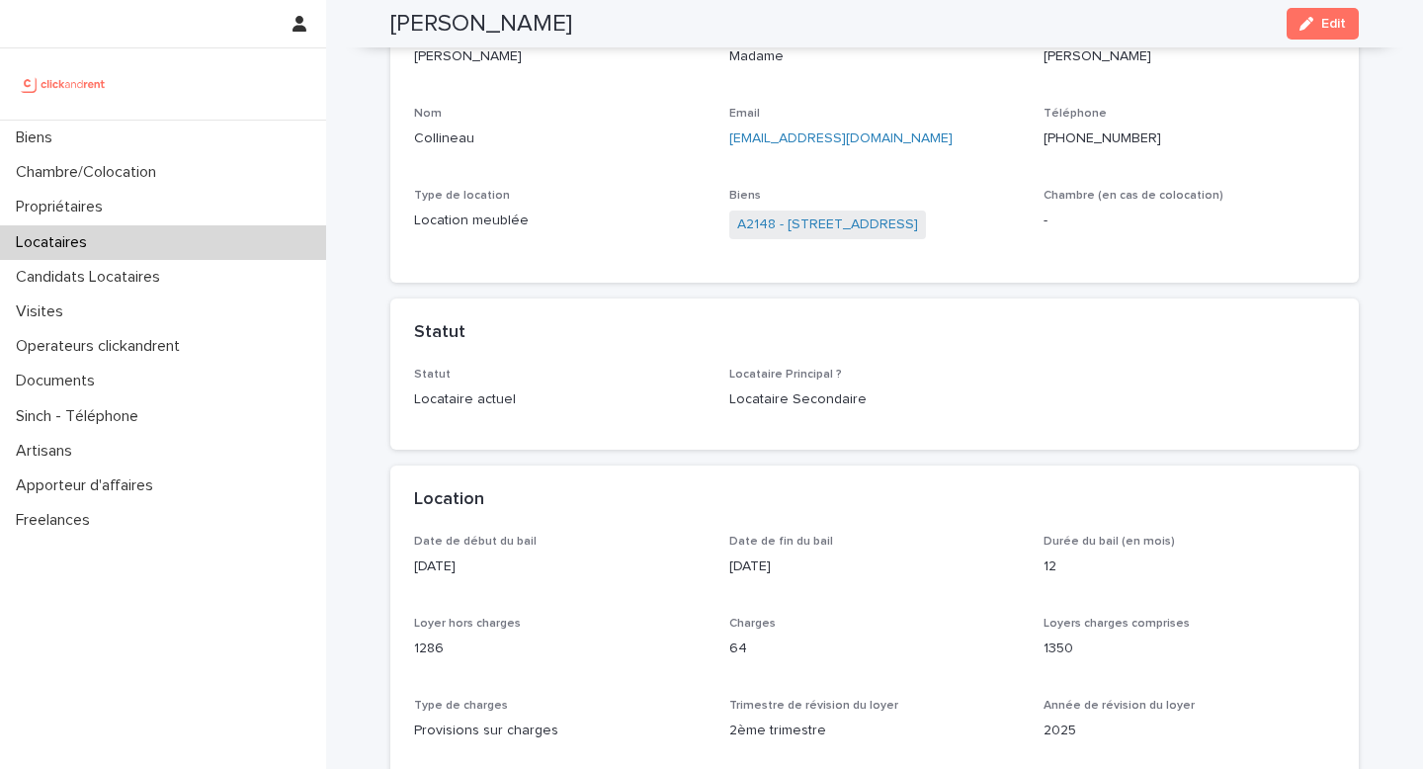
click at [840, 212] on span "A2148 - [STREET_ADDRESS]" at bounding box center [827, 224] width 197 height 29
click at [842, 231] on link "A2148 - [STREET_ADDRESS]" at bounding box center [827, 224] width 181 height 21
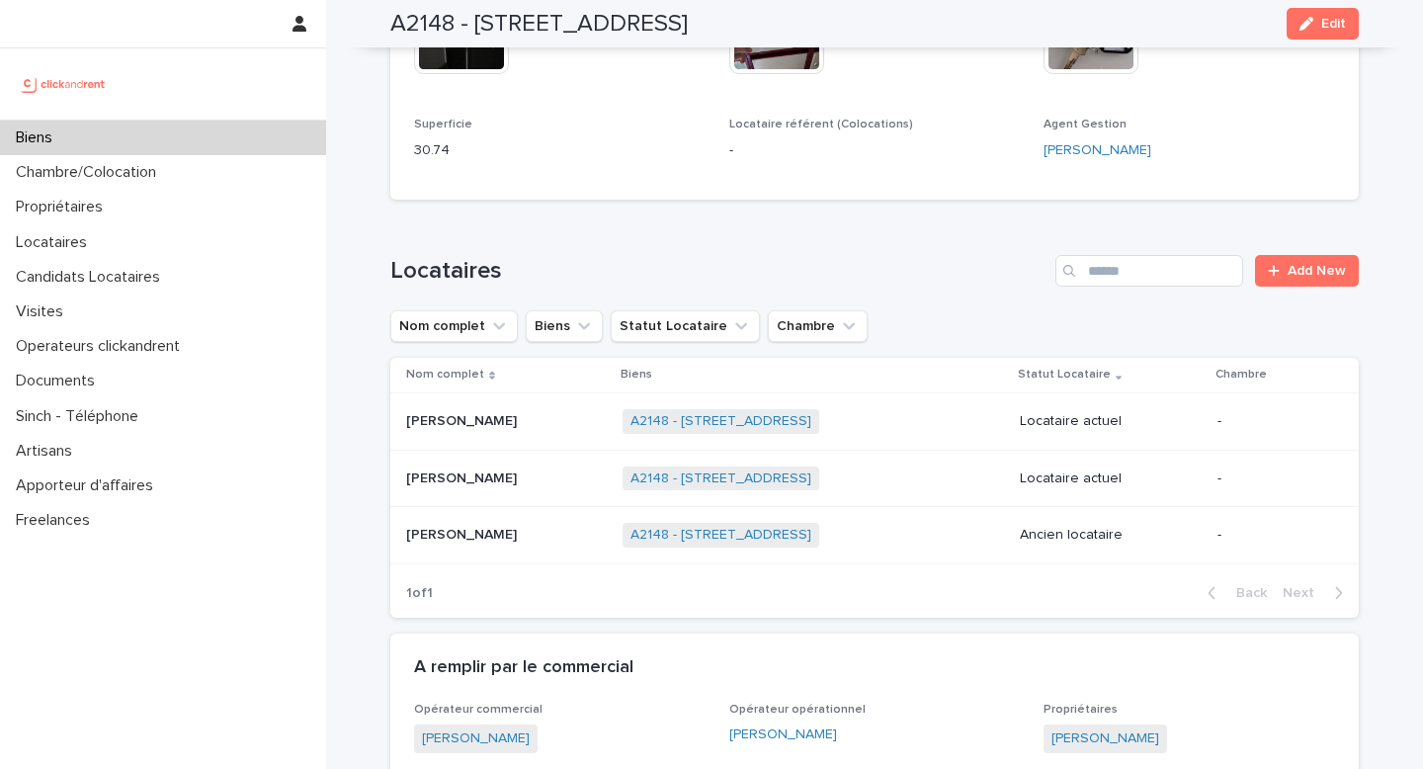
scroll to position [643, 0]
click at [538, 421] on p at bounding box center [506, 422] width 201 height 17
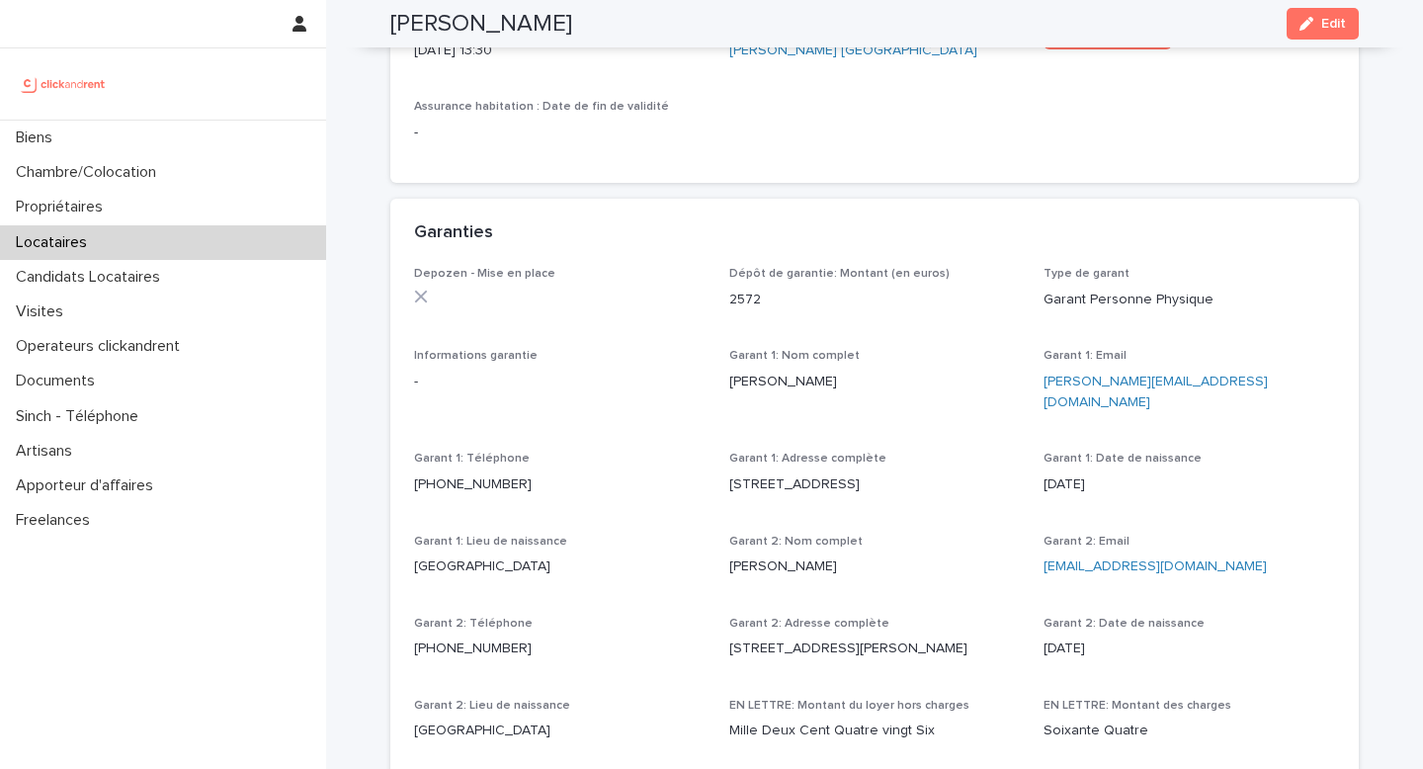
scroll to position [1652, 0]
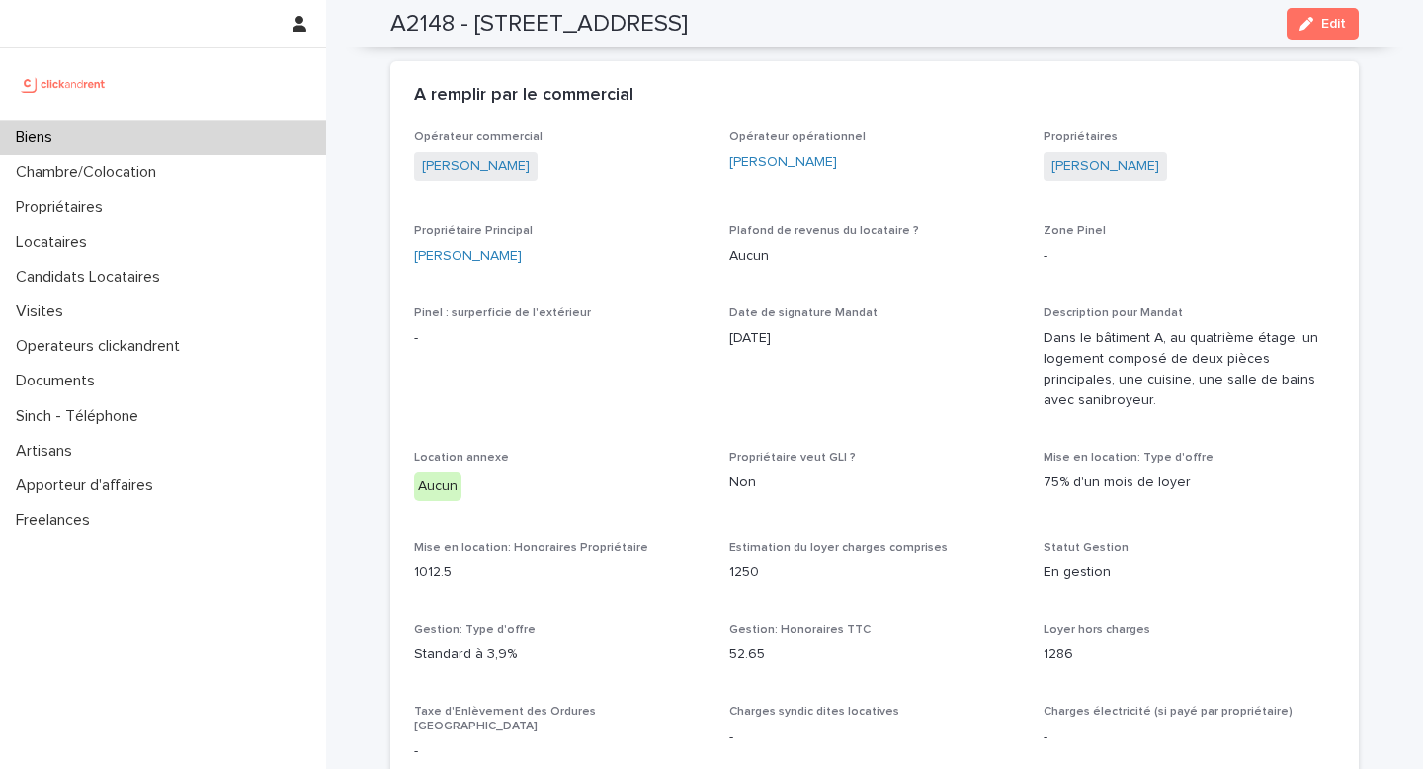
scroll to position [774, 0]
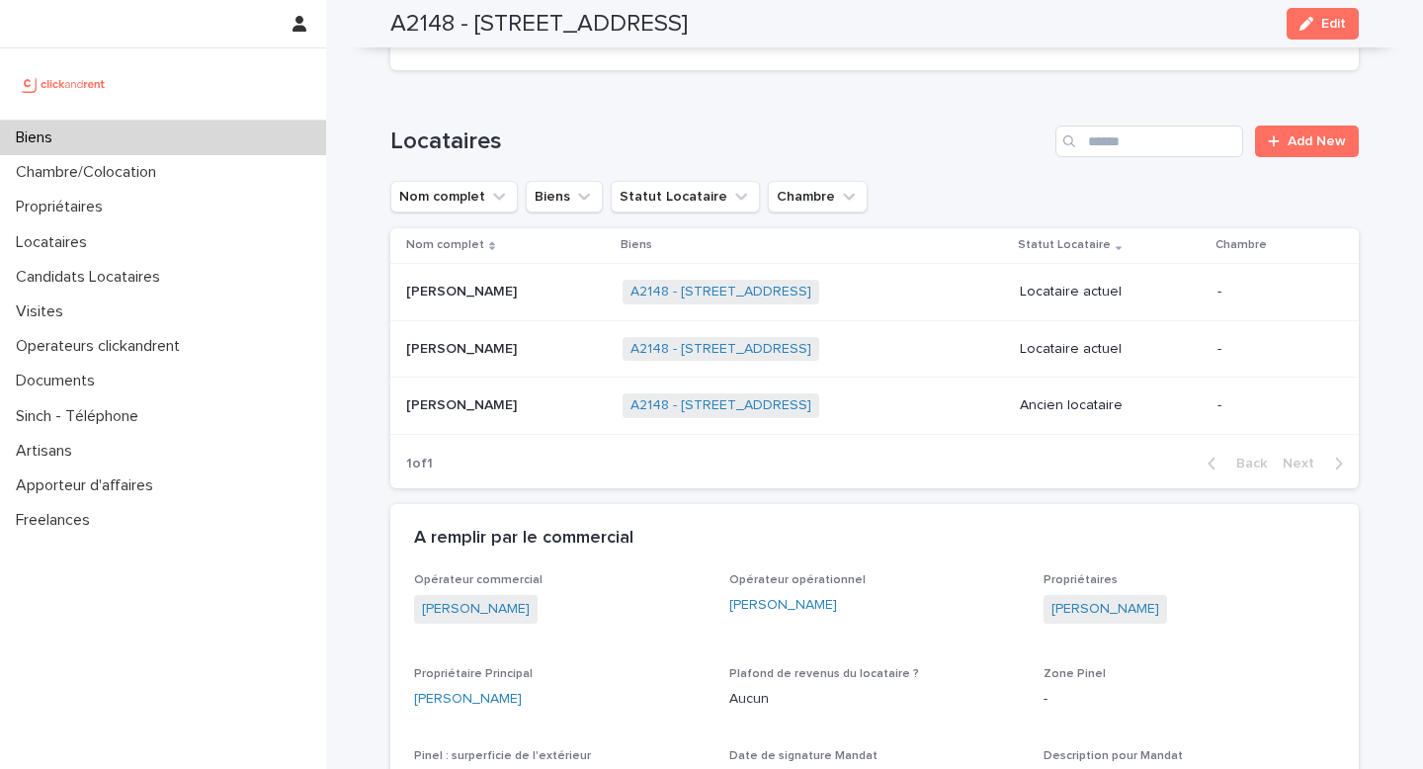
click at [555, 421] on div "[PERSON_NAME] [PERSON_NAME]" at bounding box center [506, 405] width 201 height 33
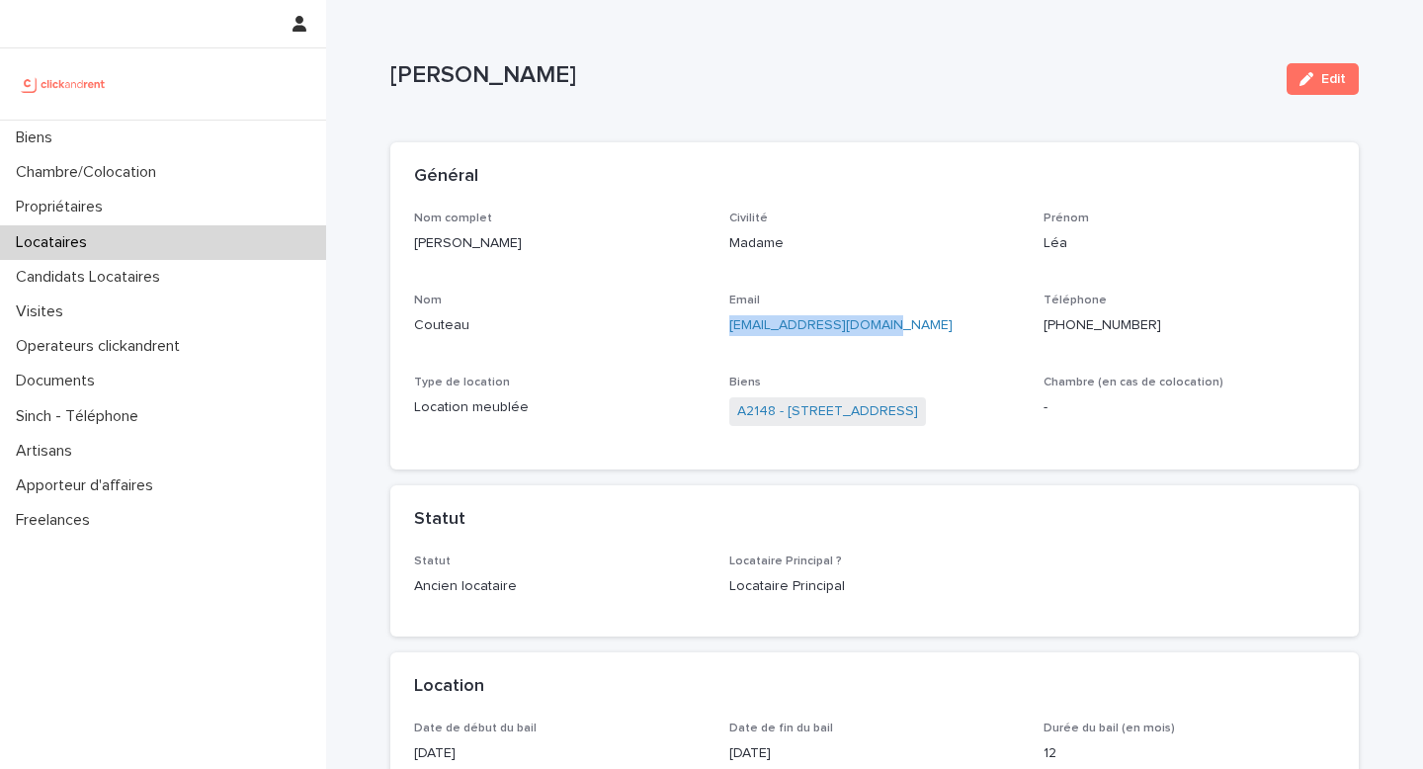
drag, startPoint x: 931, startPoint y: 322, endPoint x: 728, endPoint y: 328, distance: 202.6
click at [729, 329] on p "[EMAIL_ADDRESS][DOMAIN_NAME]" at bounding box center [874, 325] width 291 height 21
copy link "[EMAIL_ADDRESS][DOMAIN_NAME]"
click at [826, 407] on link "A2148 - [STREET_ADDRESS]" at bounding box center [827, 411] width 181 height 21
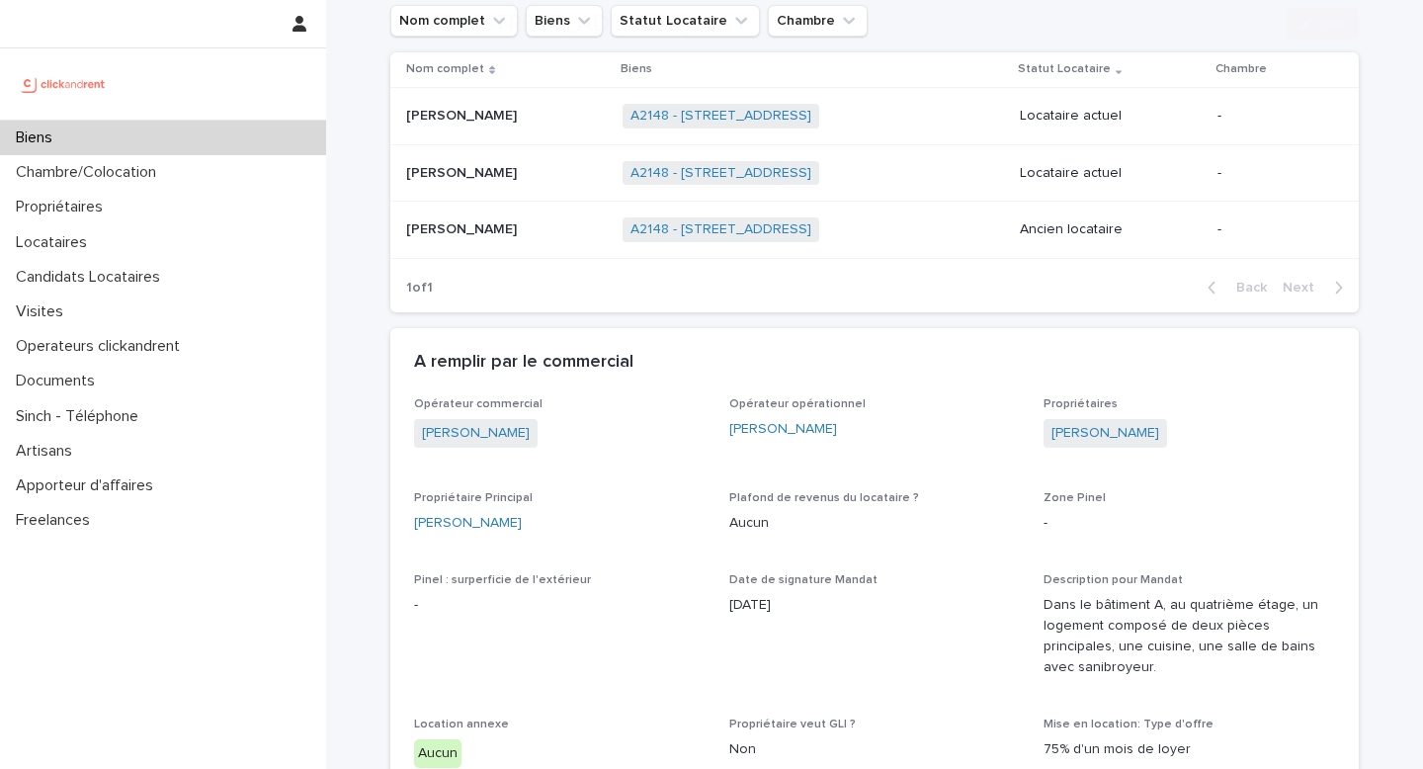
scroll to position [971, 0]
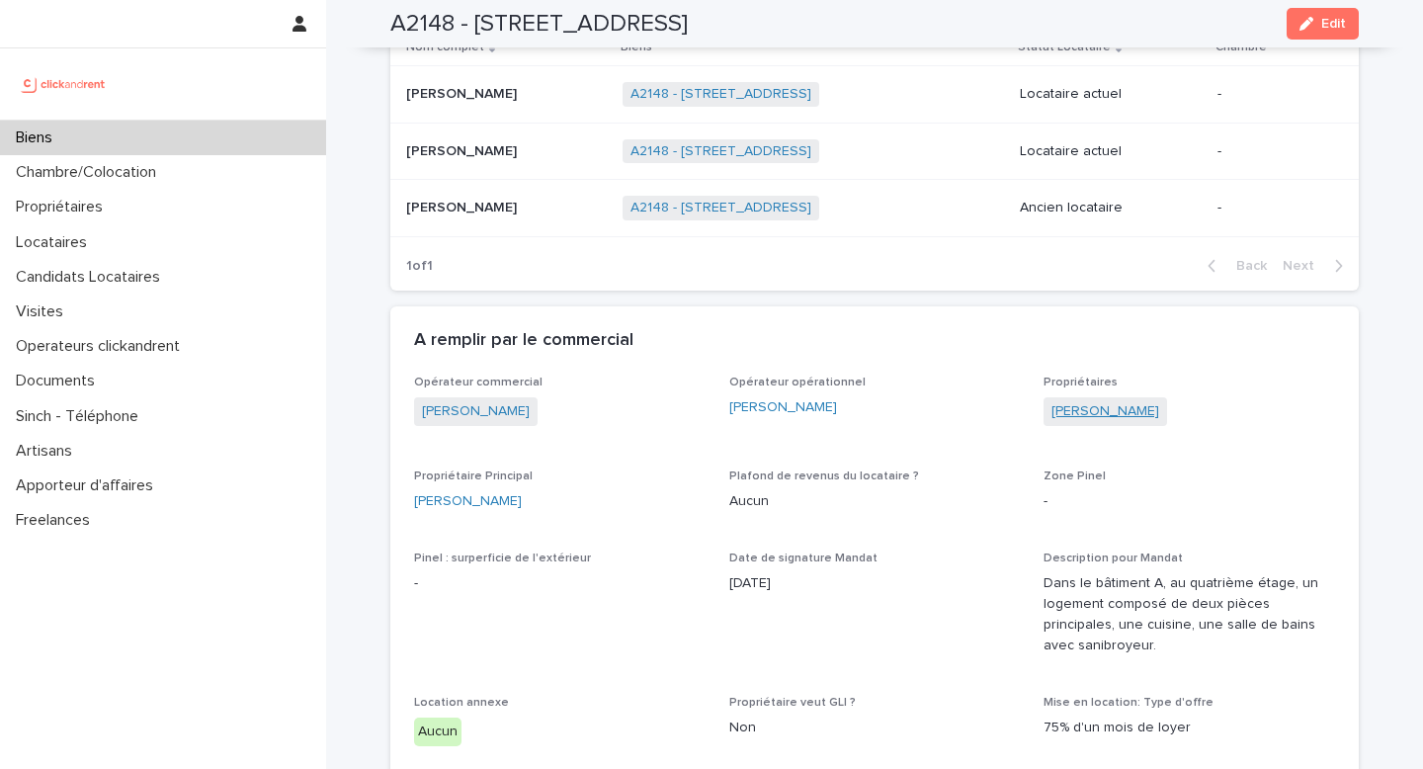
click at [1071, 407] on link "[PERSON_NAME]" at bounding box center [1105, 411] width 108 height 21
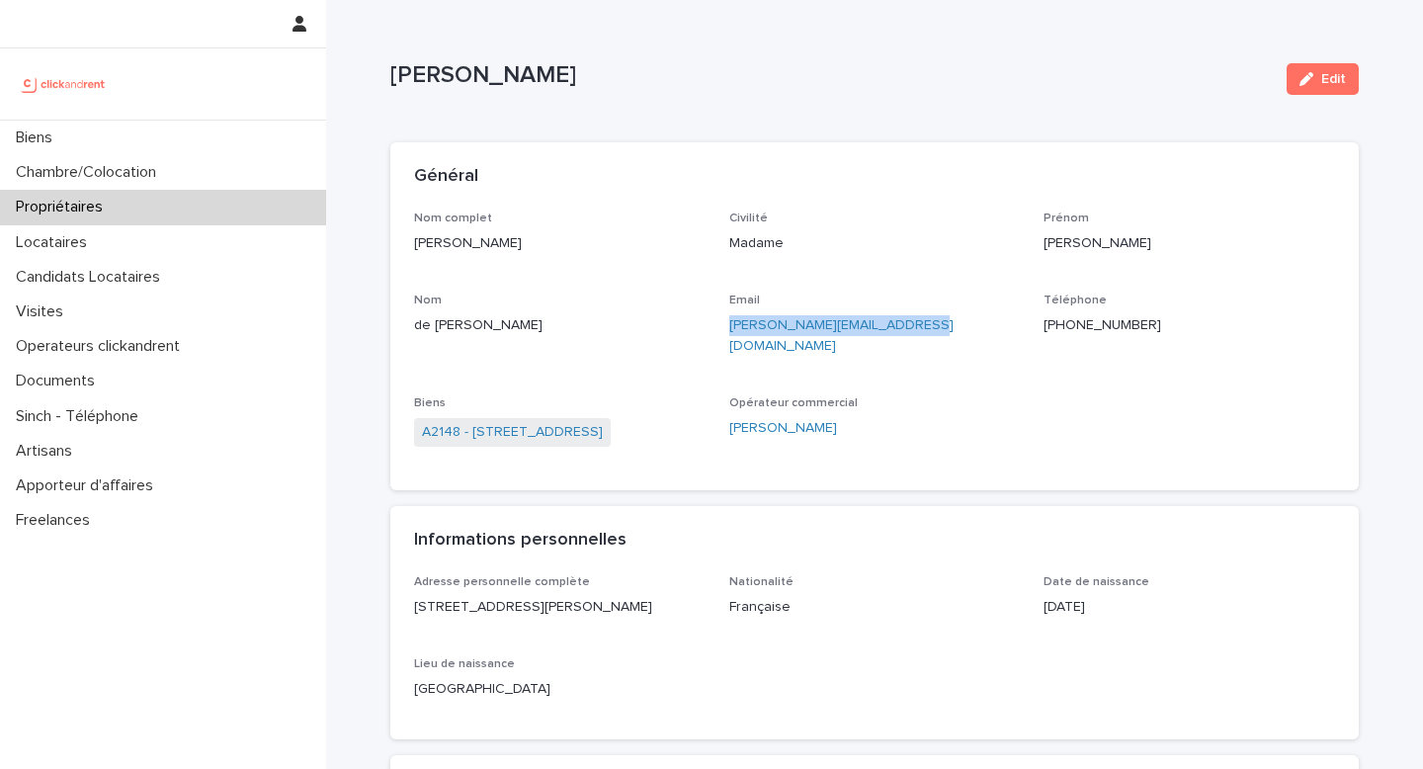
drag, startPoint x: 956, startPoint y: 319, endPoint x: 727, endPoint y: 329, distance: 229.4
click at [727, 329] on div "Nom complet [PERSON_NAME] Civilité Madame Prénom [PERSON_NAME] Email [PERSON_NA…" at bounding box center [874, 338] width 921 height 255
copy link "[PERSON_NAME][EMAIL_ADDRESS][DOMAIN_NAME]"
